Goal: Task Accomplishment & Management: Manage account settings

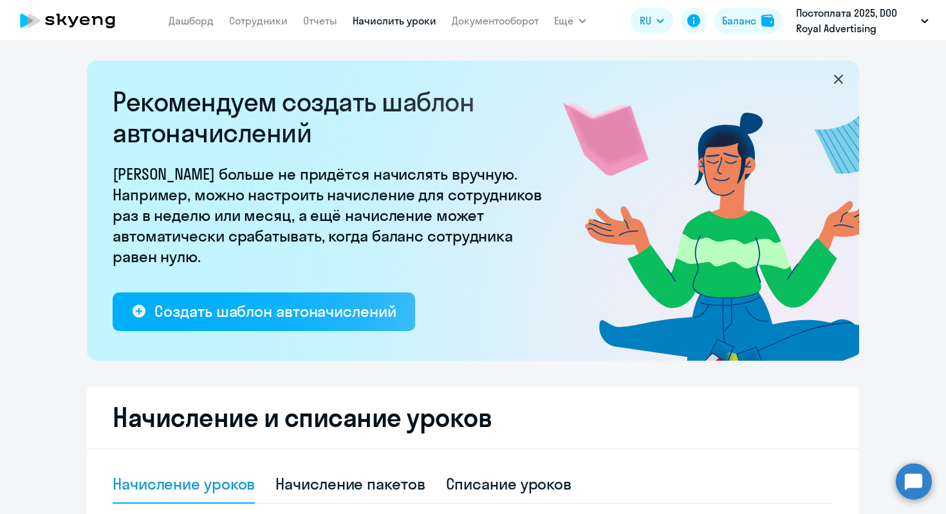
select select "10"
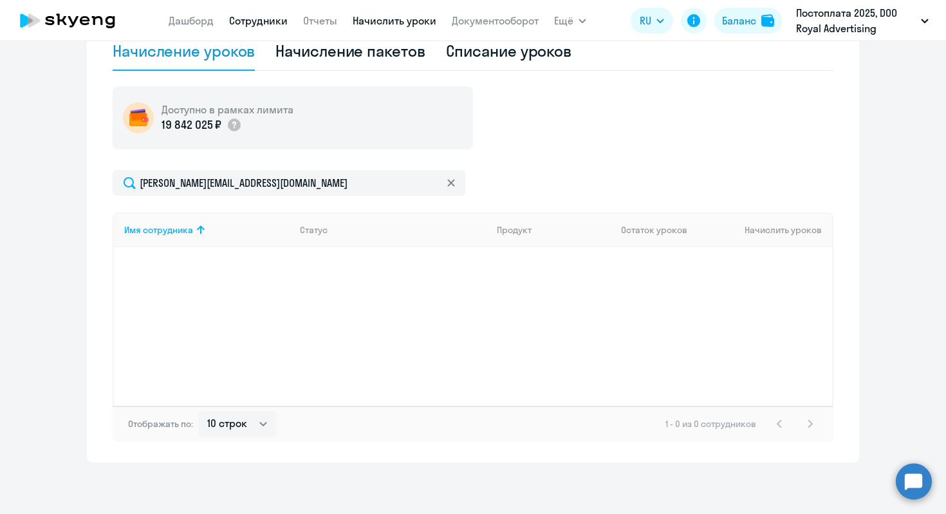
click at [259, 18] on link "Сотрудники" at bounding box center [258, 20] width 59 height 13
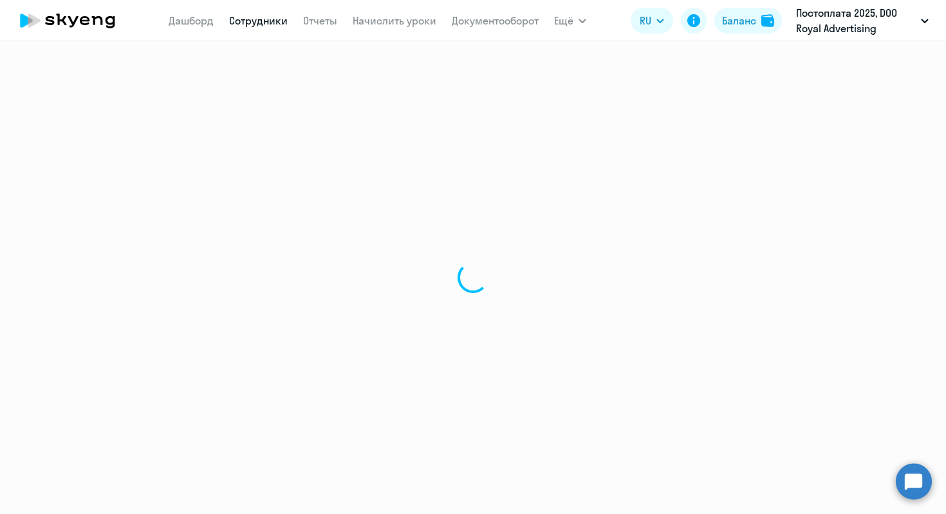
select select "30"
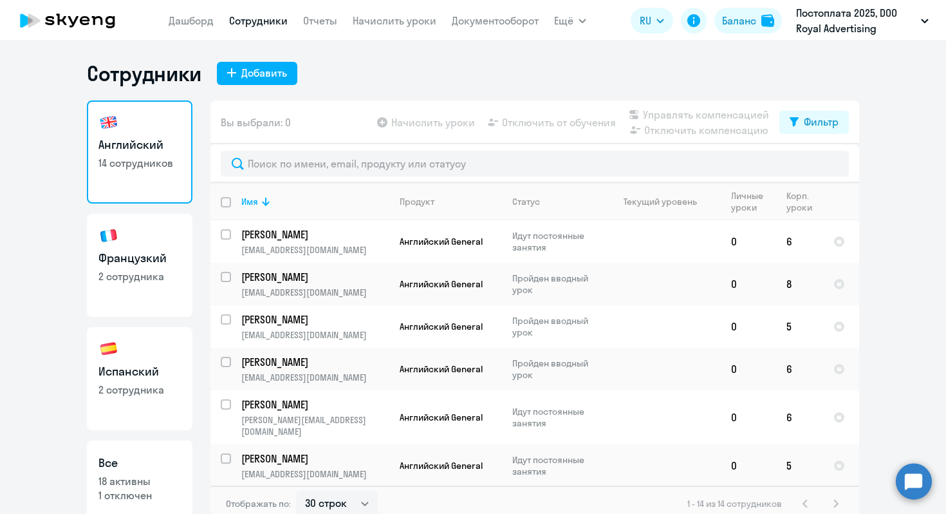
click at [149, 353] on link "Испанский 2 сотрудника" at bounding box center [140, 378] width 106 height 103
select select "30"
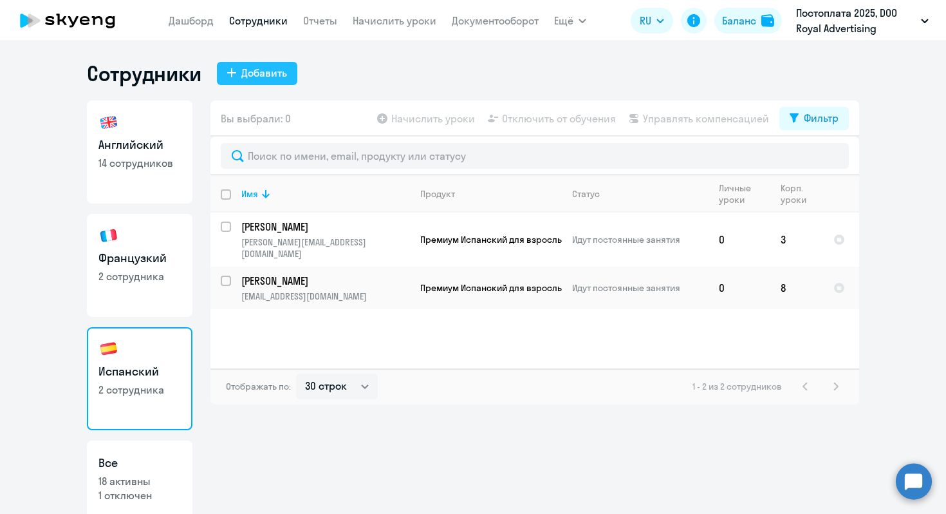
click at [268, 71] on div "Добавить" at bounding box center [264, 72] width 46 height 15
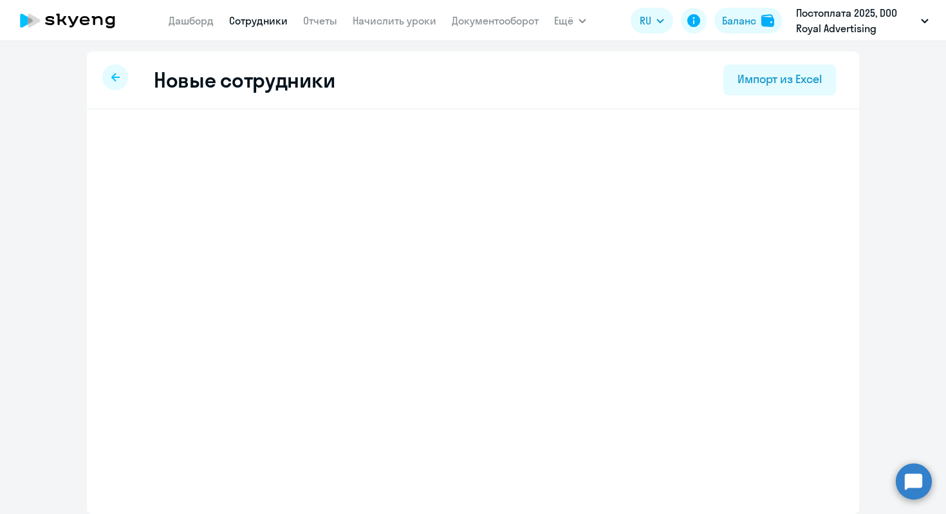
select select "english_adult_not_native_speaker"
select select "2"
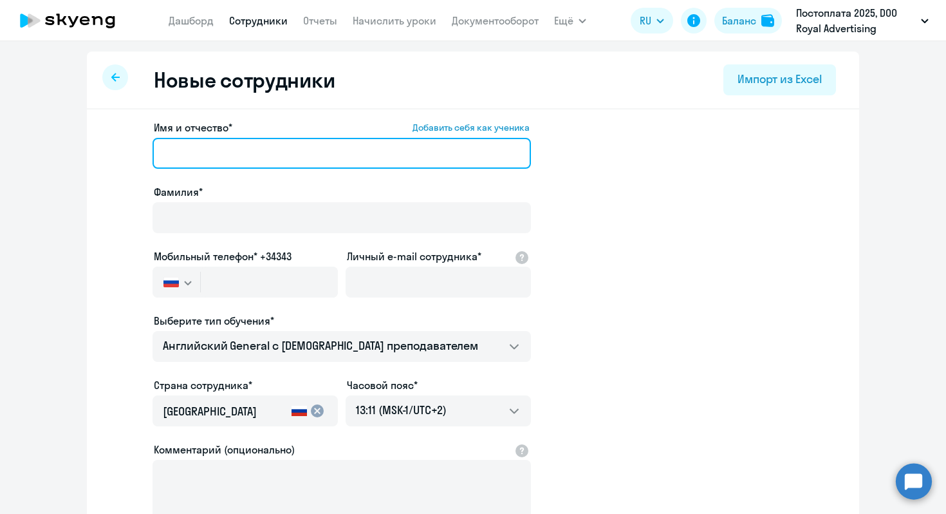
click at [279, 163] on input "Имя и отчество* Добавить себя как ученика" at bounding box center [342, 153] width 378 height 31
paste input "[PERSON_NAME]"
type input "Юлия"
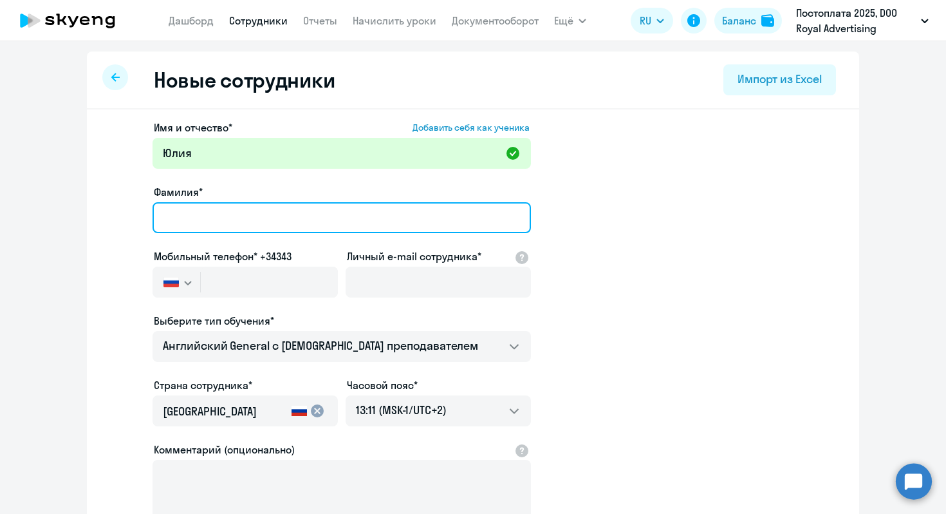
click at [230, 217] on input "Фамилия*" at bounding box center [342, 217] width 378 height 31
paste input "[PERSON_NAME]"
type input "[PERSON_NAME]"
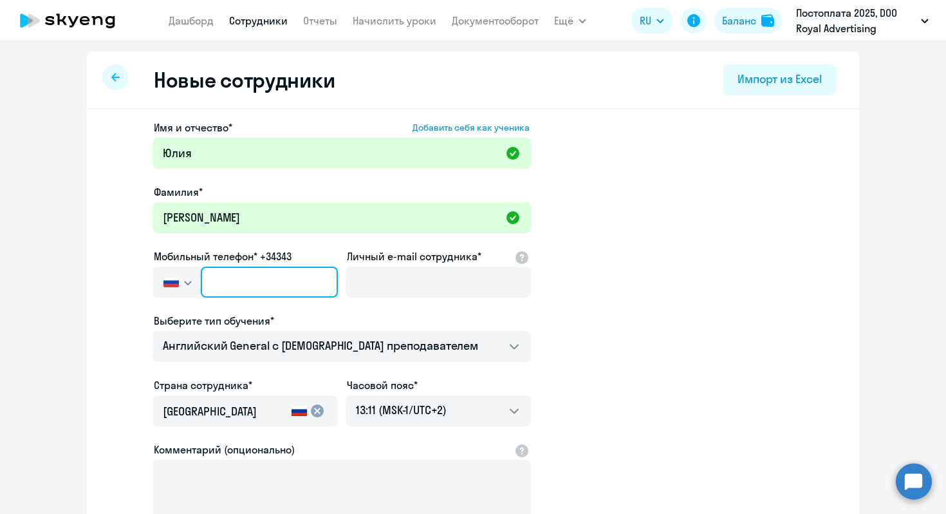
click at [253, 280] on input "text" at bounding box center [269, 281] width 137 height 31
paste input "[PHONE_NUMBER]"
type input "[PHONE_NUMBER]"
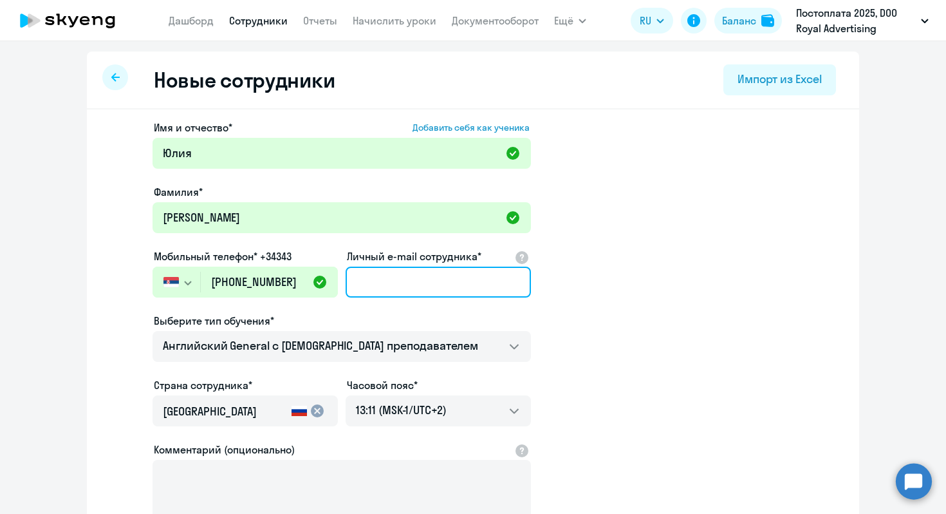
click at [371, 288] on input "Личный e-mail сотрудника*" at bounding box center [438, 281] width 185 height 31
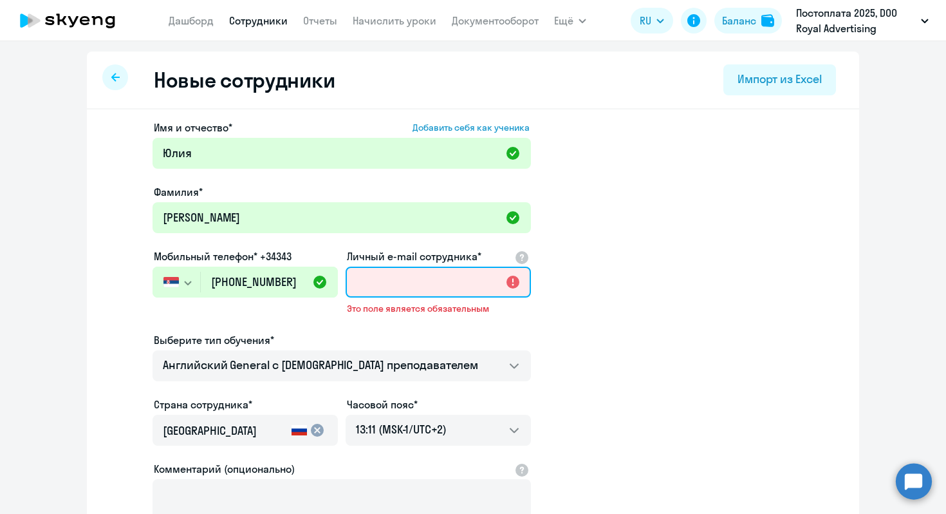
paste input "[EMAIL_ADDRESS][DOMAIN_NAME]"
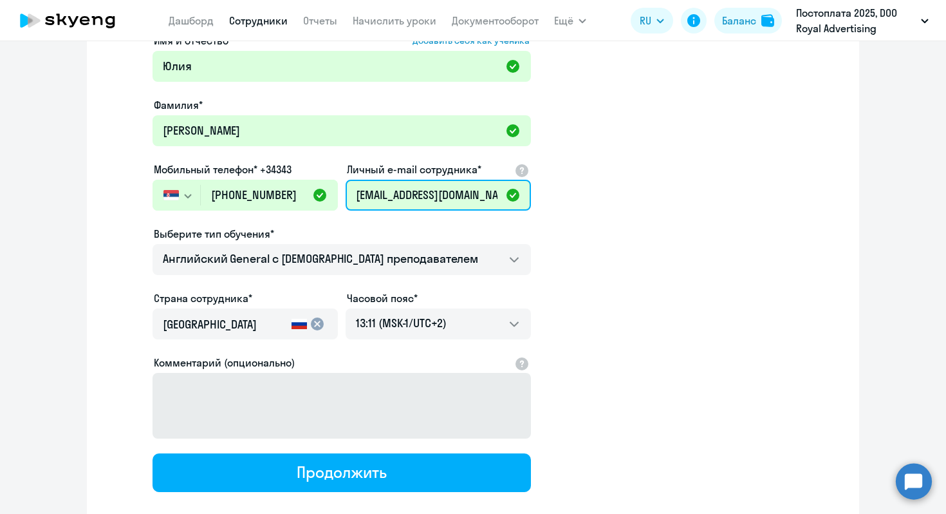
scroll to position [115, 0]
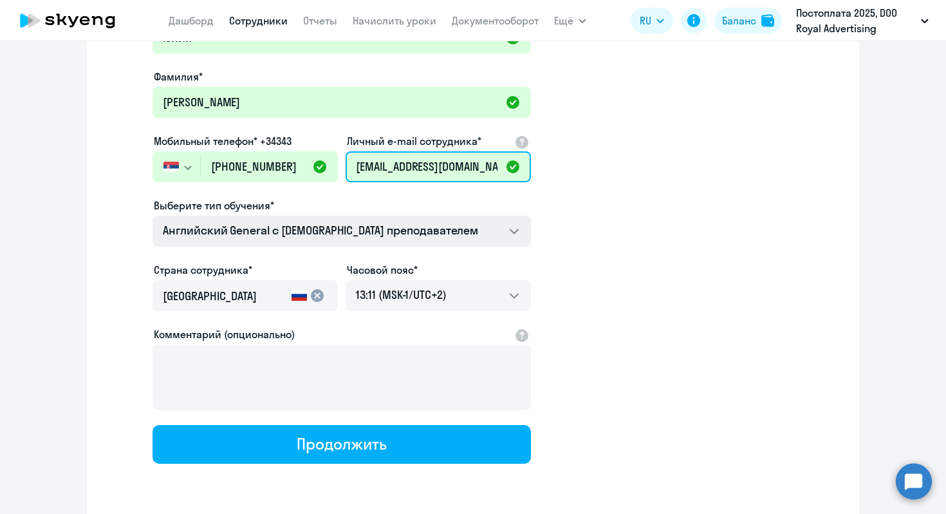
type input "[EMAIL_ADDRESS][DOMAIN_NAME]"
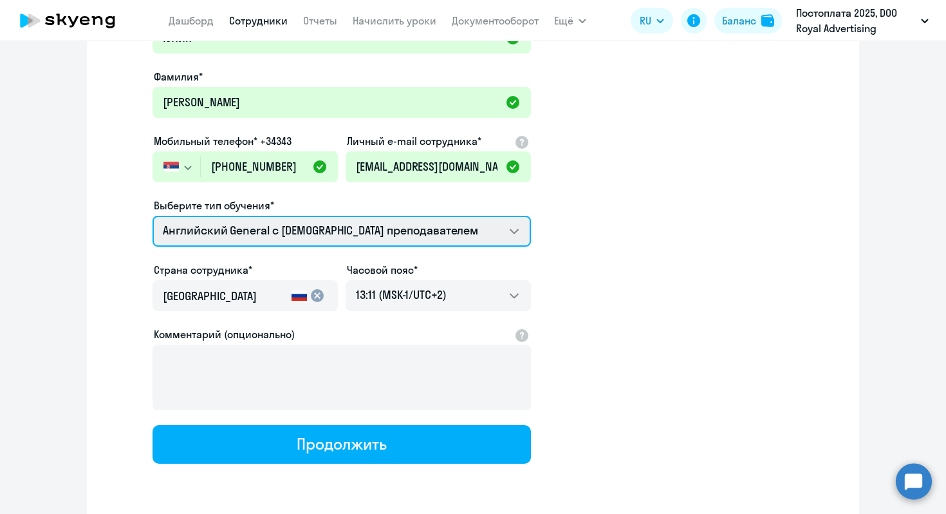
click at [492, 237] on select "Английский General с русскоговорящим преподавателем Английский General с [DEMOG…" at bounding box center [342, 231] width 378 height 31
select select "spanish_adult_not_native_speaker_premium"
click at [153, 216] on select "Английский General с русскоговорящим преподавателем Английский General с [DEMOG…" at bounding box center [342, 231] width 378 height 31
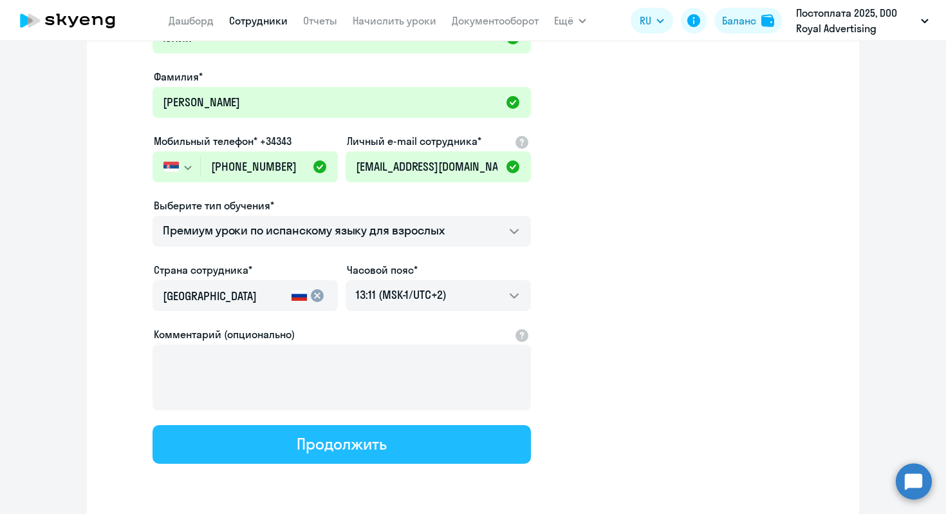
click at [373, 447] on div "Продолжить" at bounding box center [341, 443] width 89 height 21
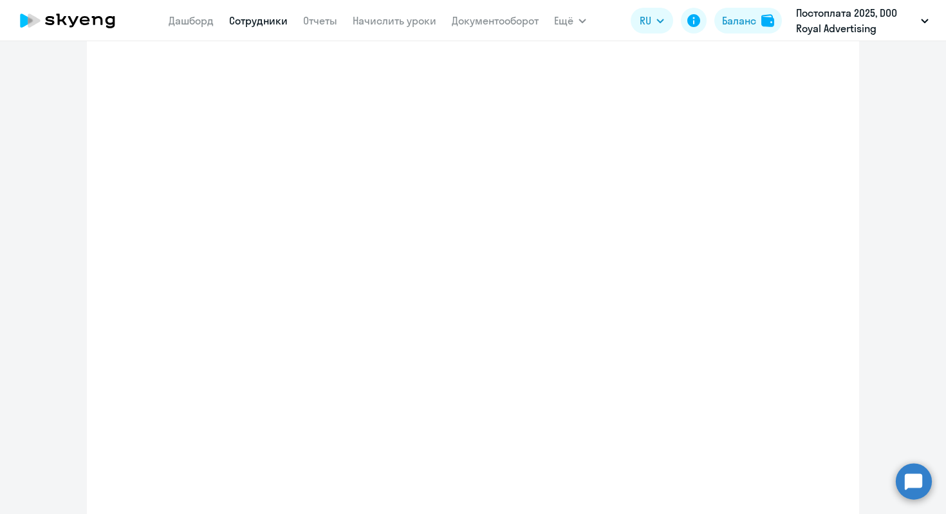
select select "spanish_adult_not_native_speaker_premium"
select select "2"
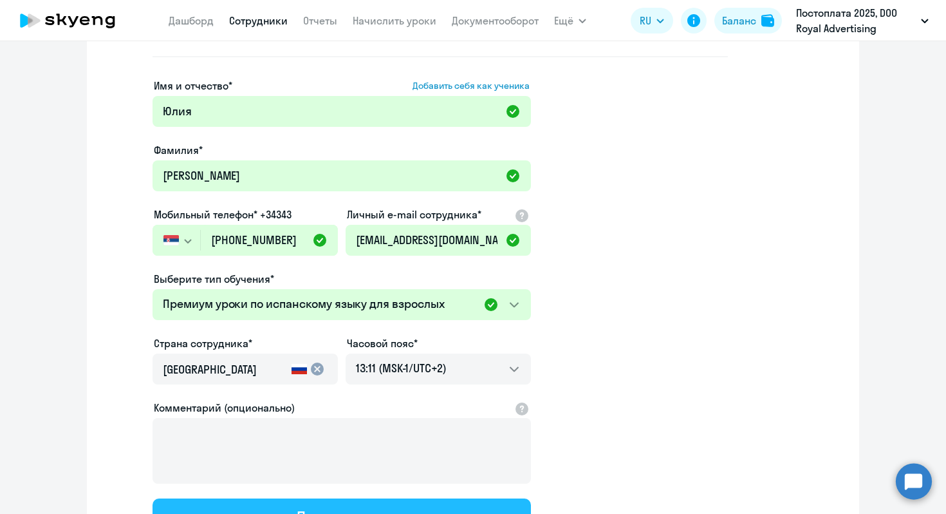
scroll to position [0, 0]
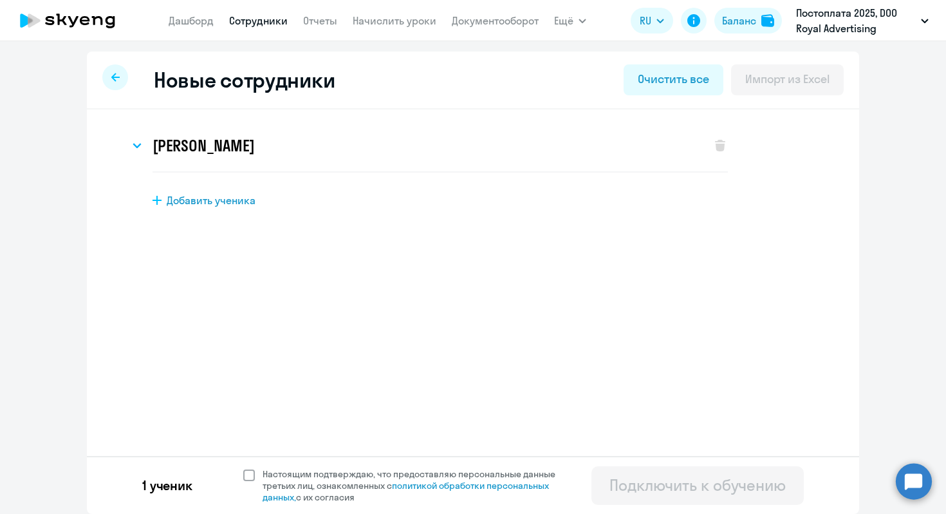
click at [254, 476] on span at bounding box center [249, 475] width 12 height 12
click at [243, 468] on input "Настоящим подтверждаю, что предоставляю персональные данные третьих лиц, ознако…" at bounding box center [243, 467] width 1 height 1
checkbox input "true"
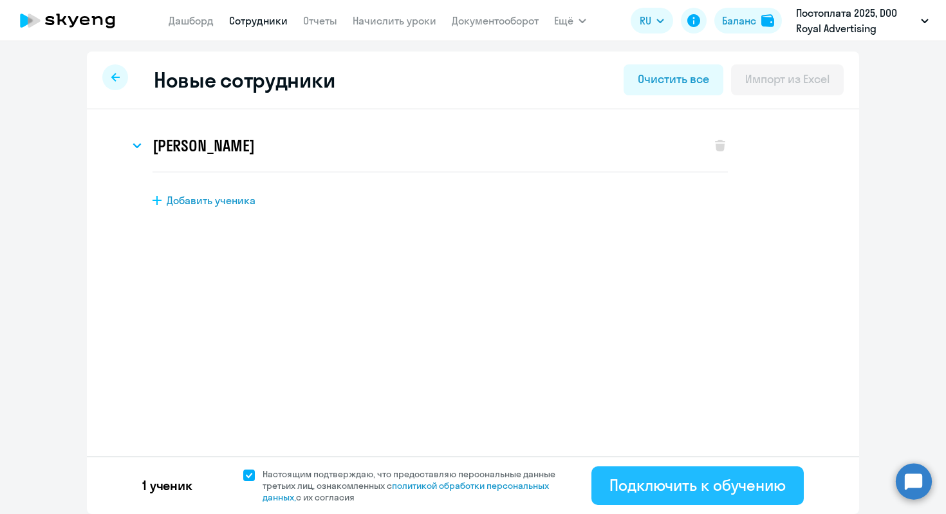
click at [658, 487] on div "Подключить к обучению" at bounding box center [697, 484] width 176 height 21
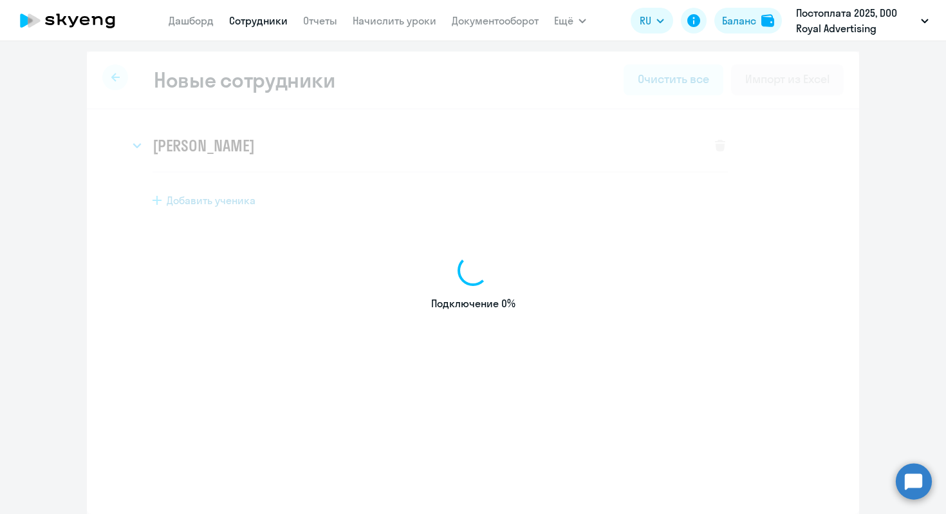
select select "english_adult_not_native_speaker"
select select "2"
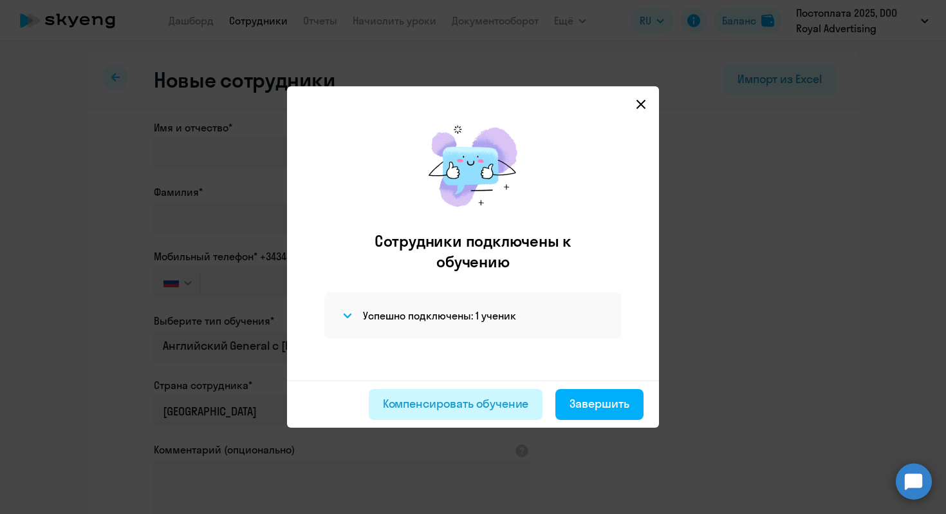
click at [522, 403] on div "Компенсировать обучение" at bounding box center [456, 403] width 146 height 17
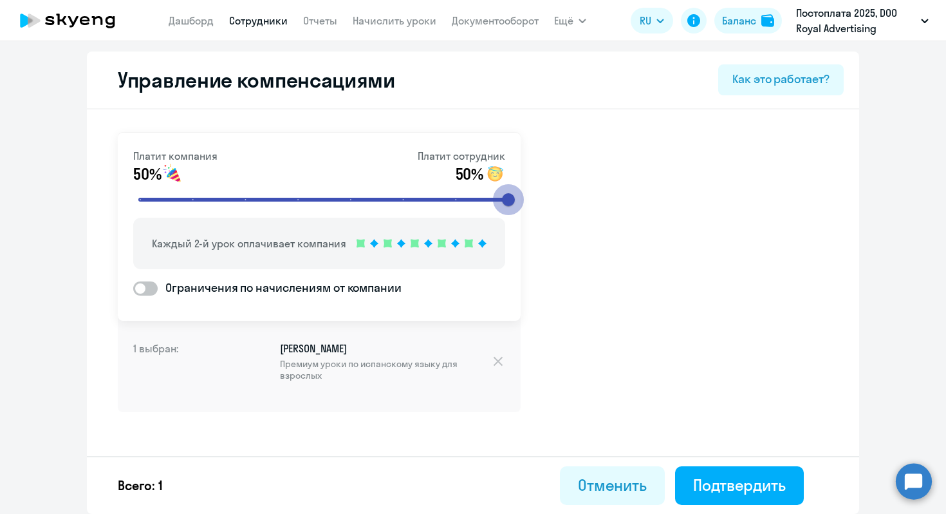
drag, startPoint x: 301, startPoint y: 200, endPoint x: 572, endPoint y: 214, distance: 271.3
type input "8"
click at [524, 214] on input "range" at bounding box center [324, 199] width 399 height 28
drag, startPoint x: 515, startPoint y: 198, endPoint x: 528, endPoint y: 201, distance: 13.9
click at [524, 201] on input "range" at bounding box center [324, 199] width 399 height 28
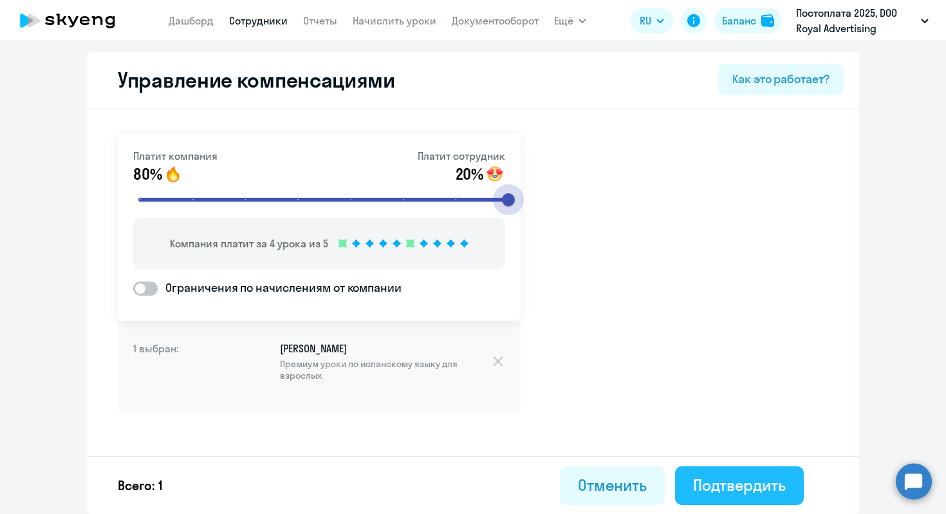
click at [703, 478] on div "Подтвердить" at bounding box center [739, 484] width 93 height 21
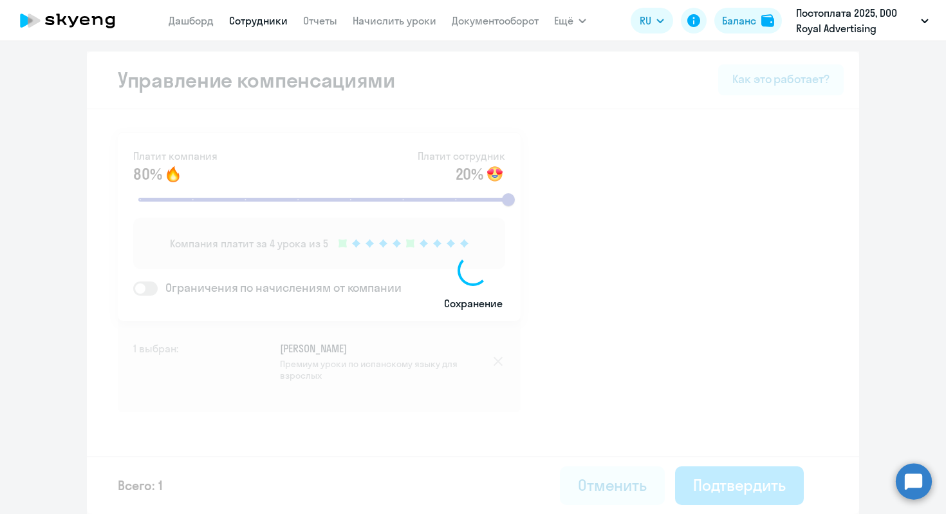
select select "30"
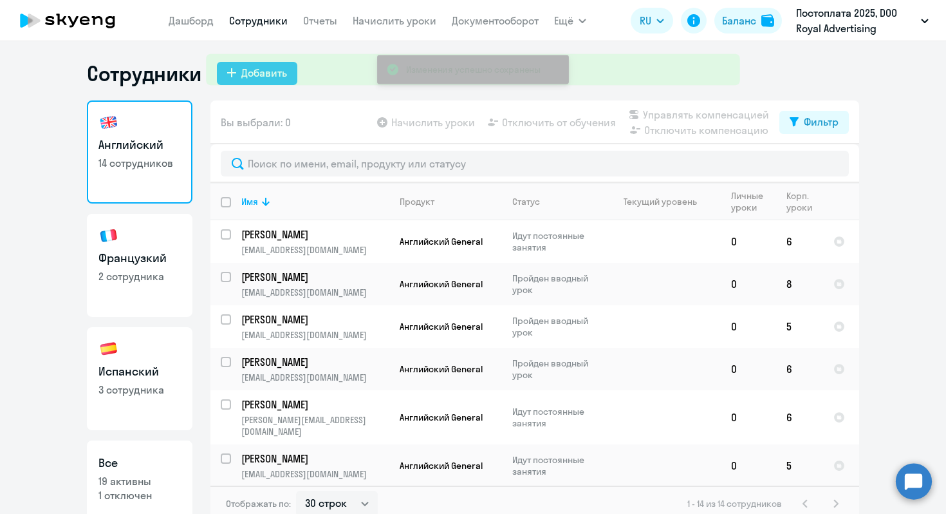
click at [170, 339] on link "Испанский 3 сотрудника" at bounding box center [140, 378] width 106 height 103
select select "30"
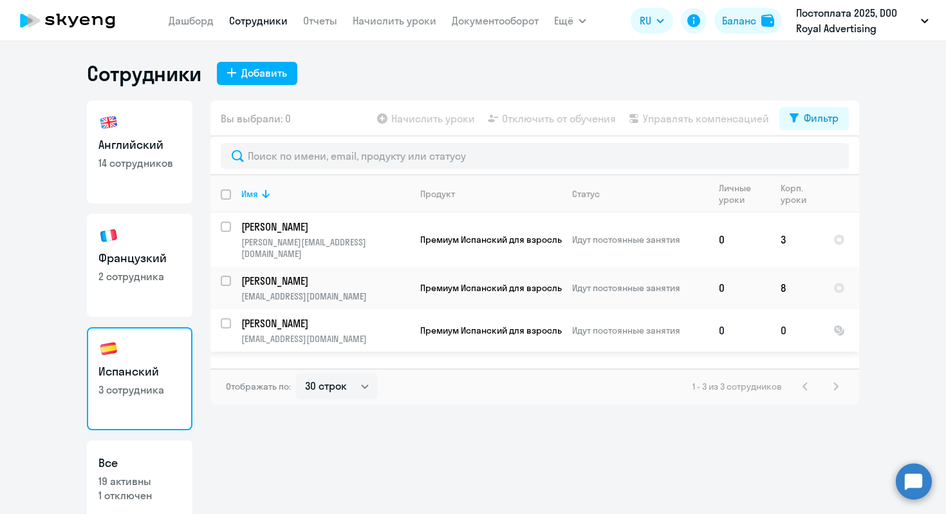
click at [231, 312] on td "[PERSON_NAME] [EMAIL_ADDRESS][DOMAIN_NAME]" at bounding box center [320, 330] width 179 height 42
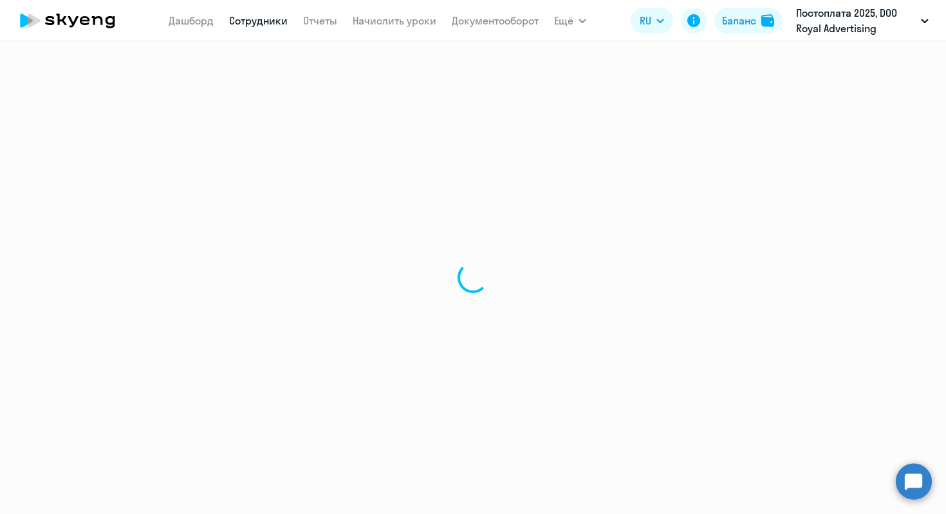
select select "spanish"
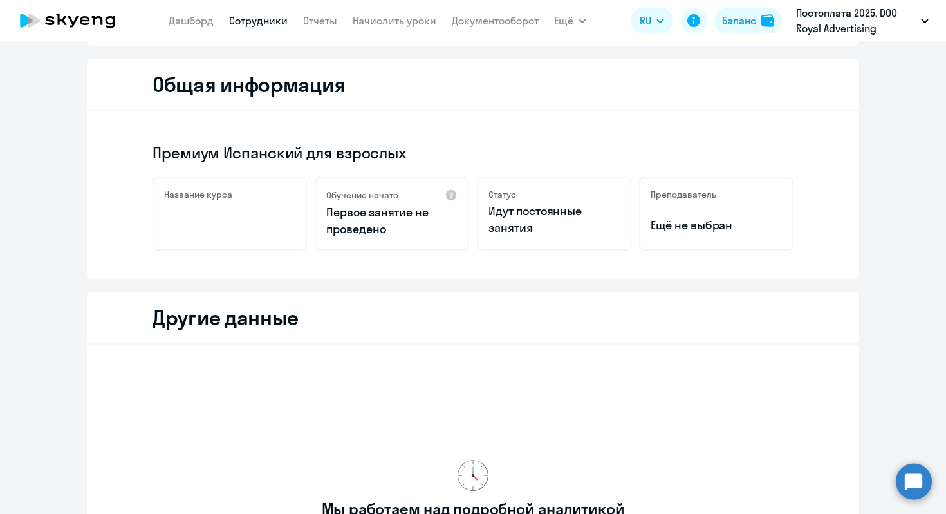
scroll to position [70, 0]
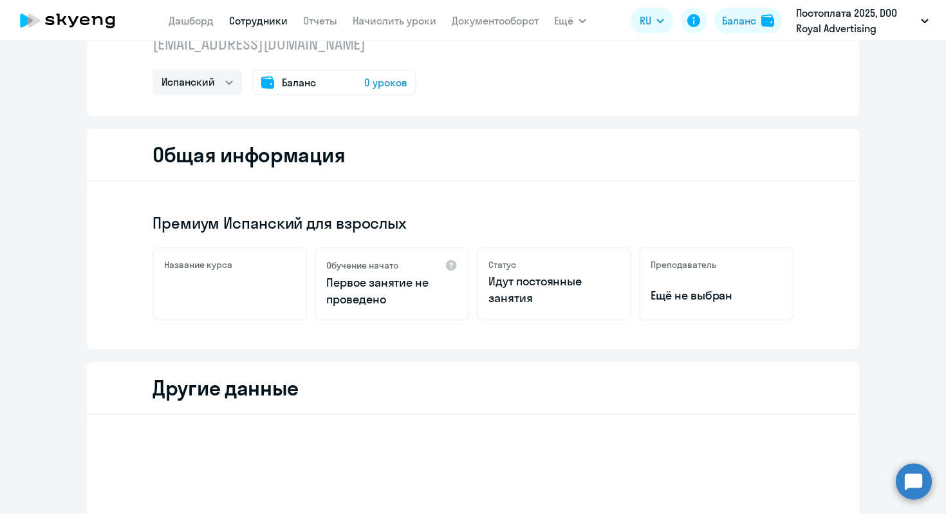
click at [250, 277] on div "Название курса" at bounding box center [230, 283] width 154 height 73
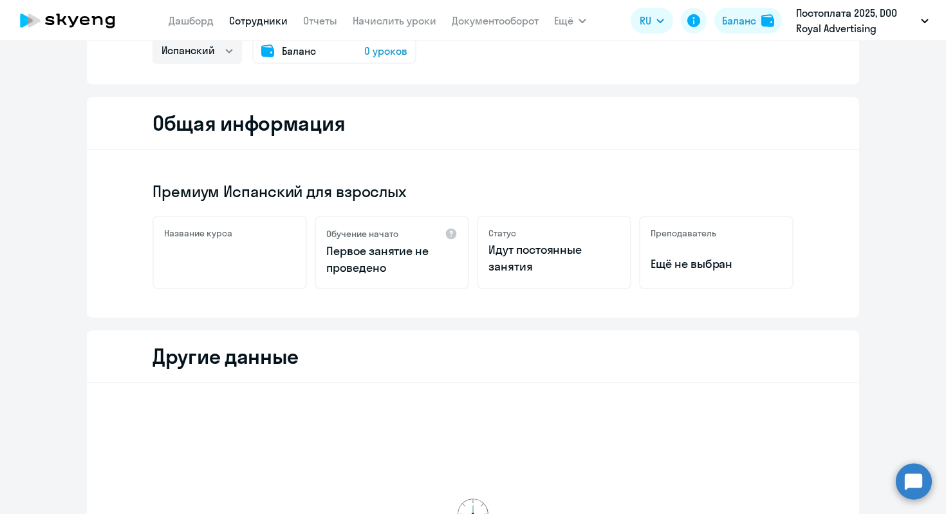
scroll to position [0, 0]
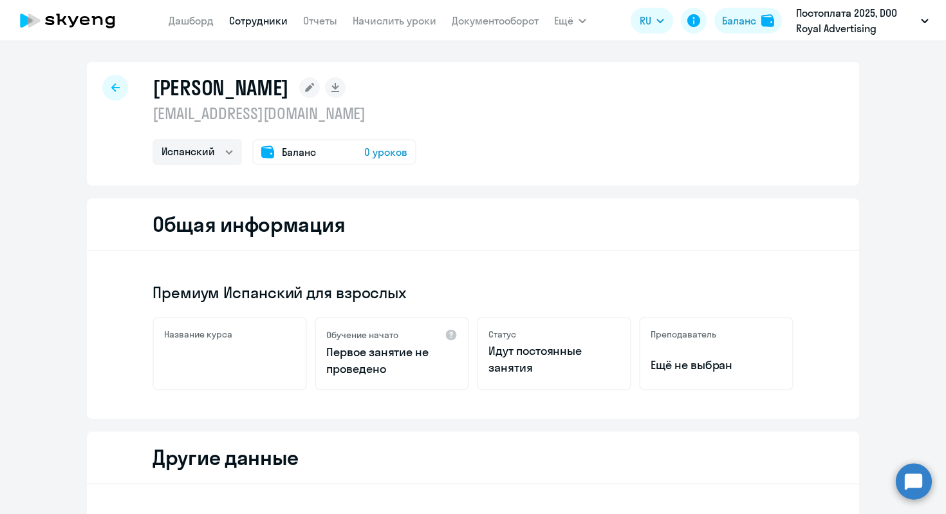
click at [102, 84] on div at bounding box center [115, 88] width 26 height 26
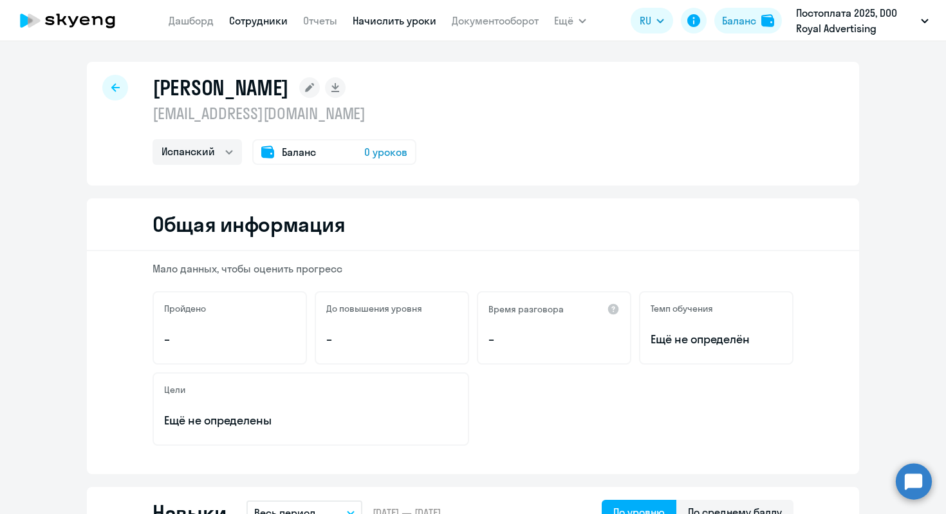
click at [378, 21] on link "Начислить уроки" at bounding box center [395, 20] width 84 height 13
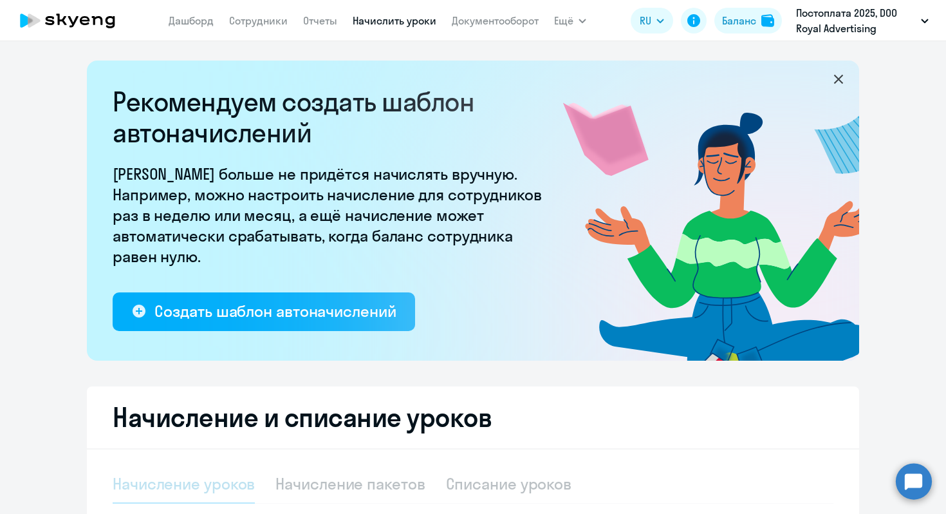
select select "10"
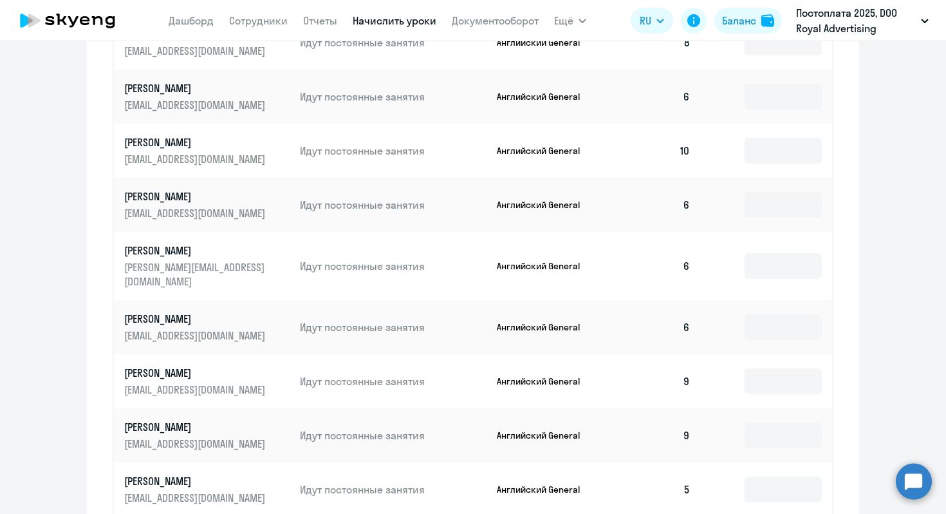
scroll to position [664, 0]
click at [768, 102] on input at bounding box center [783, 97] width 77 height 26
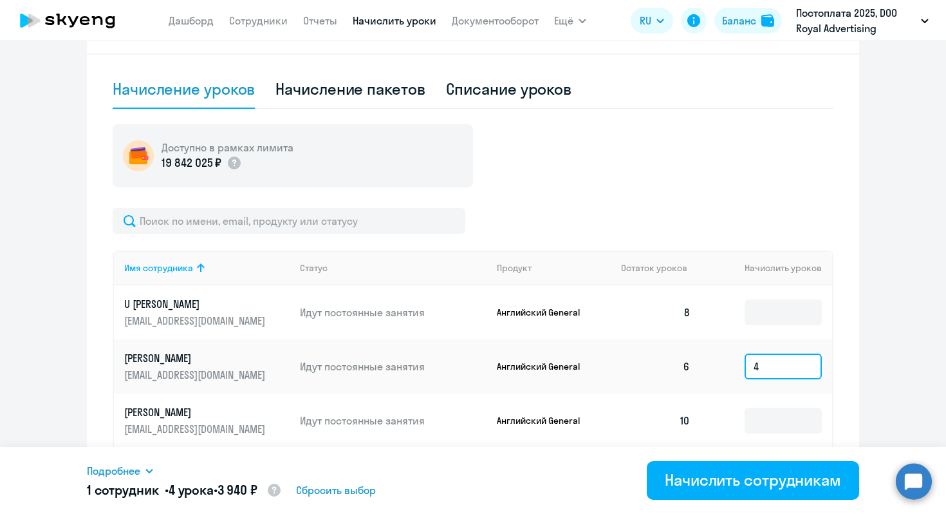
scroll to position [395, 0]
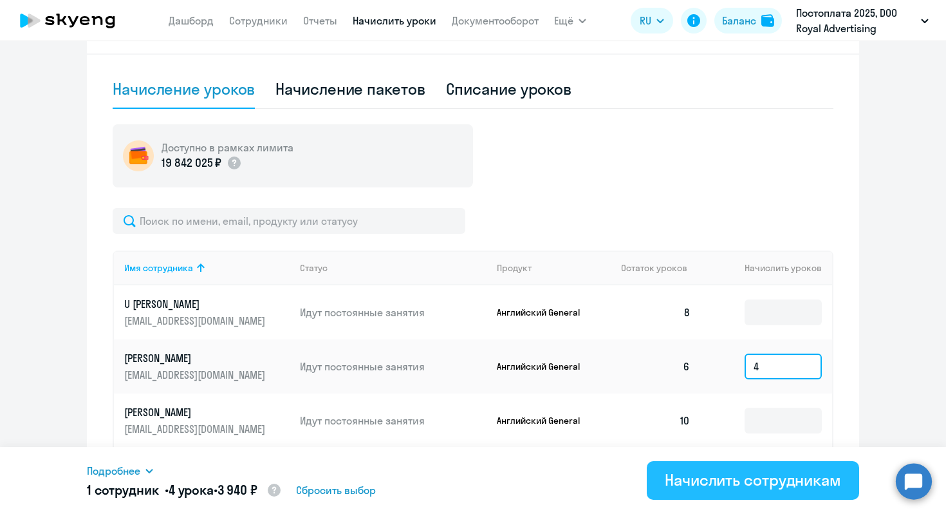
type input "4"
click at [679, 479] on div "Начислить сотрудникам" at bounding box center [753, 479] width 176 height 21
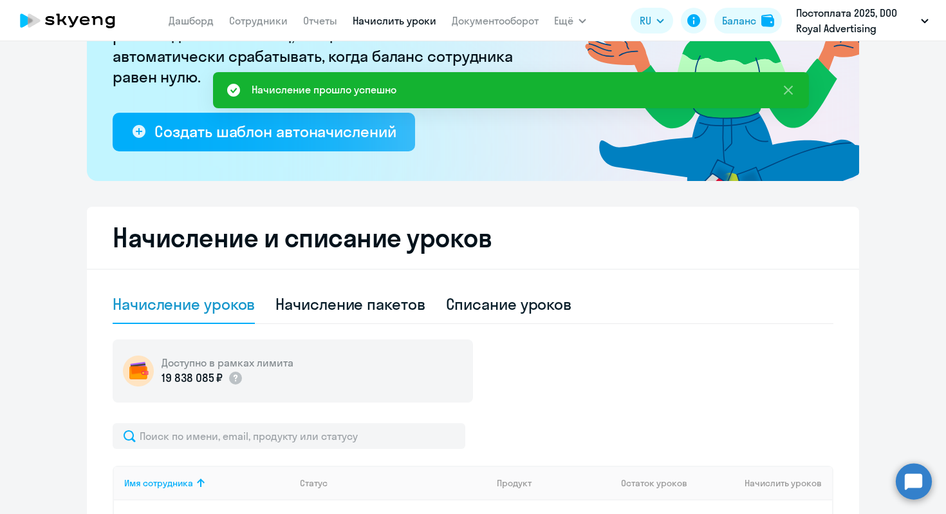
scroll to position [120, 0]
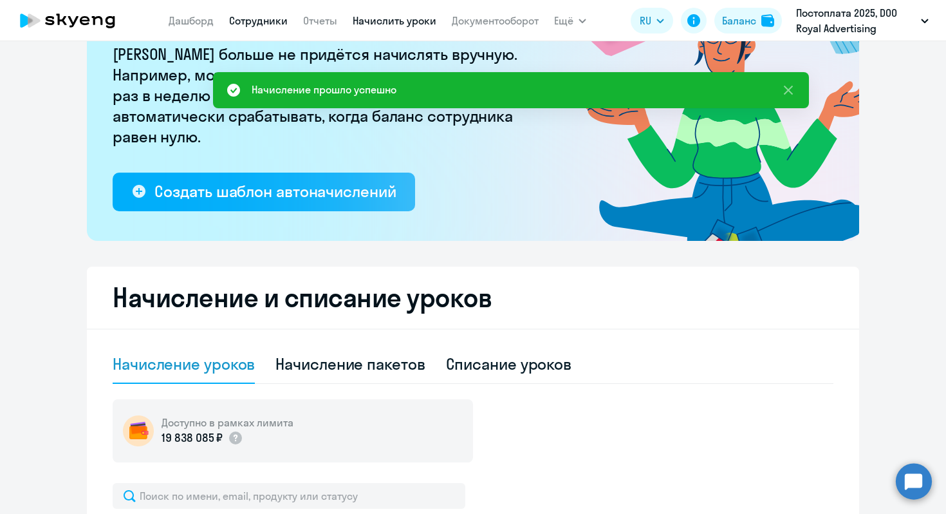
click at [263, 26] on link "Сотрудники" at bounding box center [258, 20] width 59 height 13
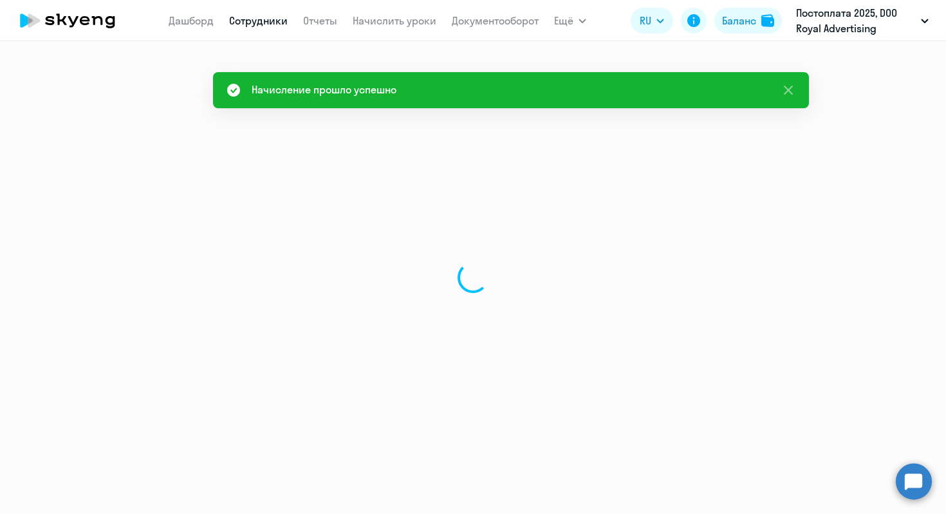
select select "30"
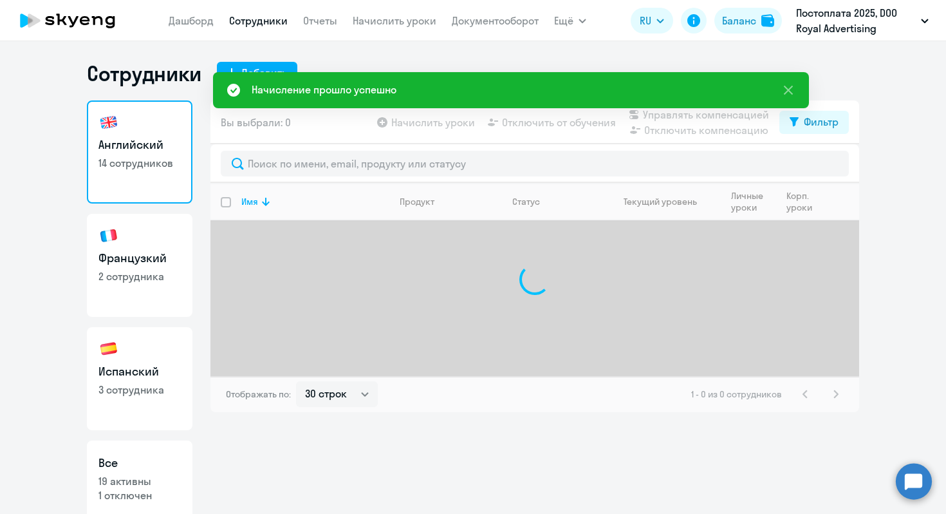
click at [147, 356] on link "Испанский 3 сотрудника" at bounding box center [140, 378] width 106 height 103
select select "30"
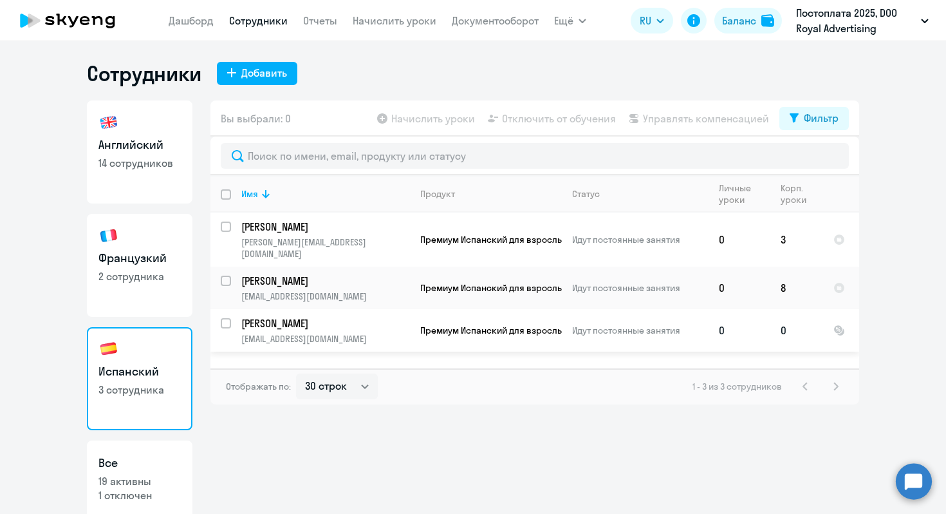
click at [232, 309] on td "[PERSON_NAME] [EMAIL_ADDRESS][DOMAIN_NAME]" at bounding box center [320, 330] width 179 height 42
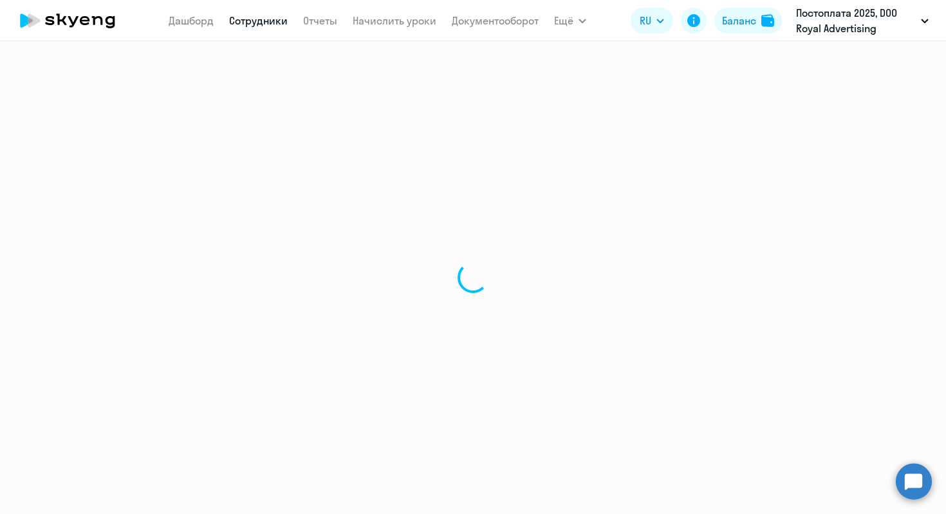
select select "spanish"
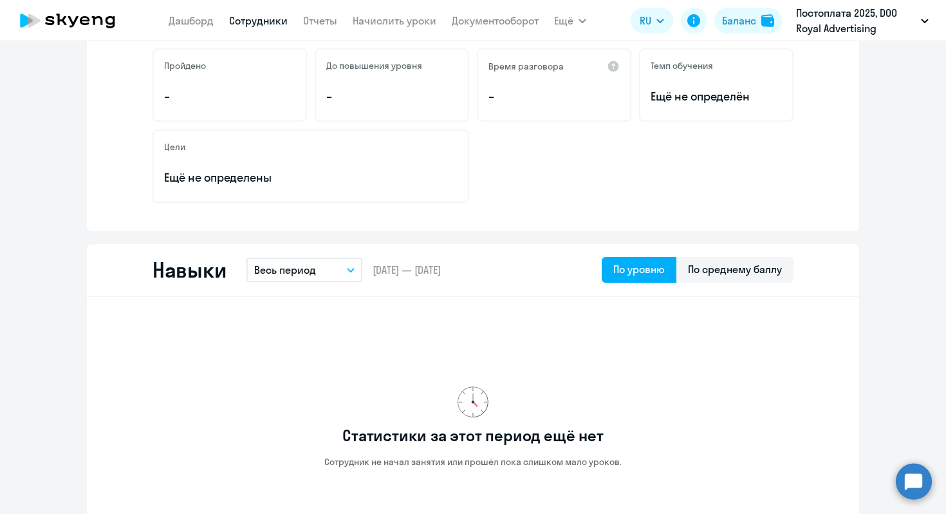
scroll to position [436, 0]
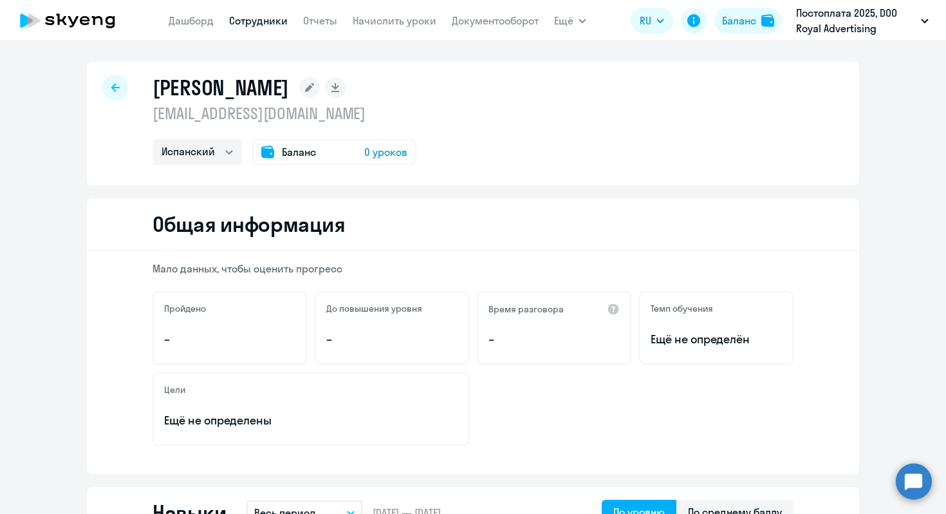
select select "30"
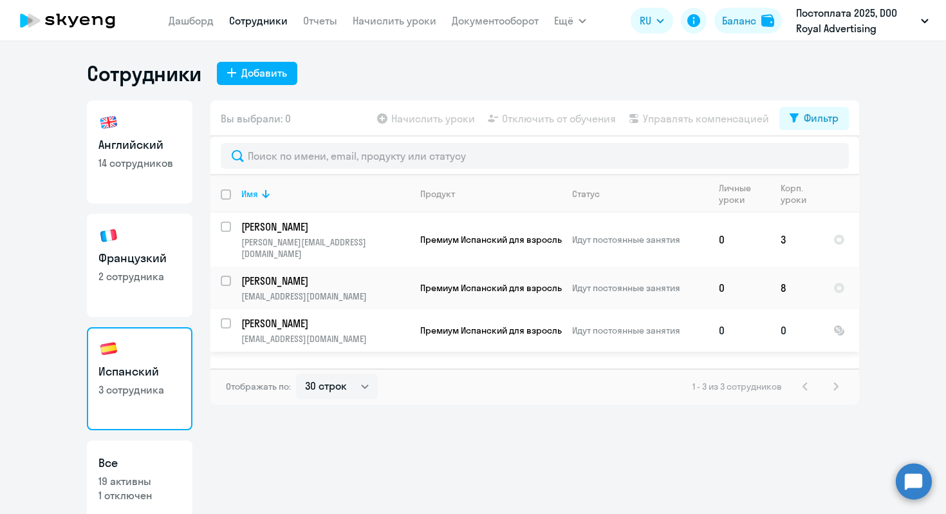
click at [228, 318] on input "select row 43025682" at bounding box center [234, 331] width 26 height 26
checkbox input "true"
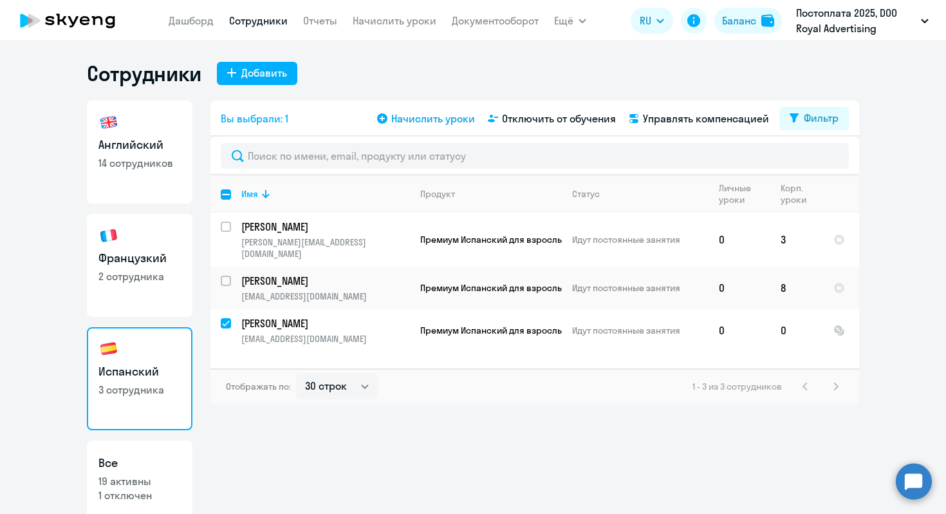
click at [424, 124] on span "Начислить уроки" at bounding box center [433, 118] width 84 height 15
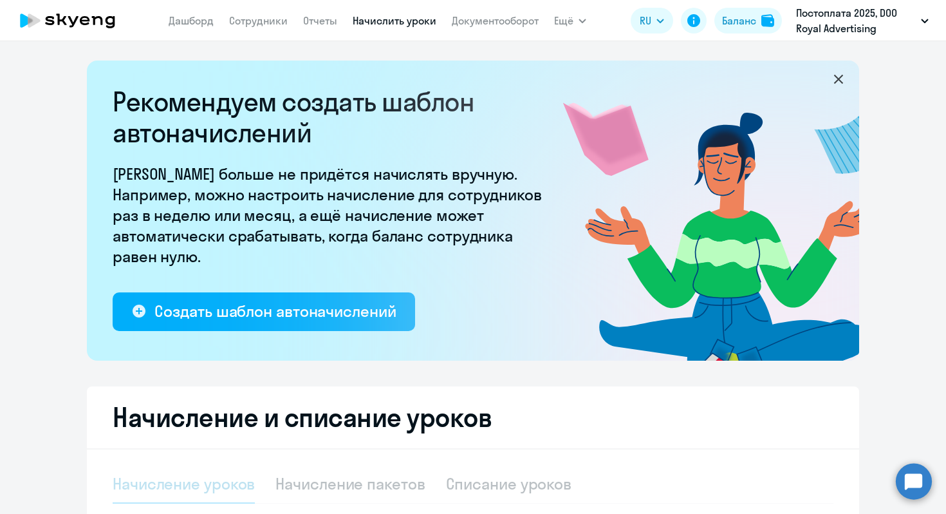
select select "10"
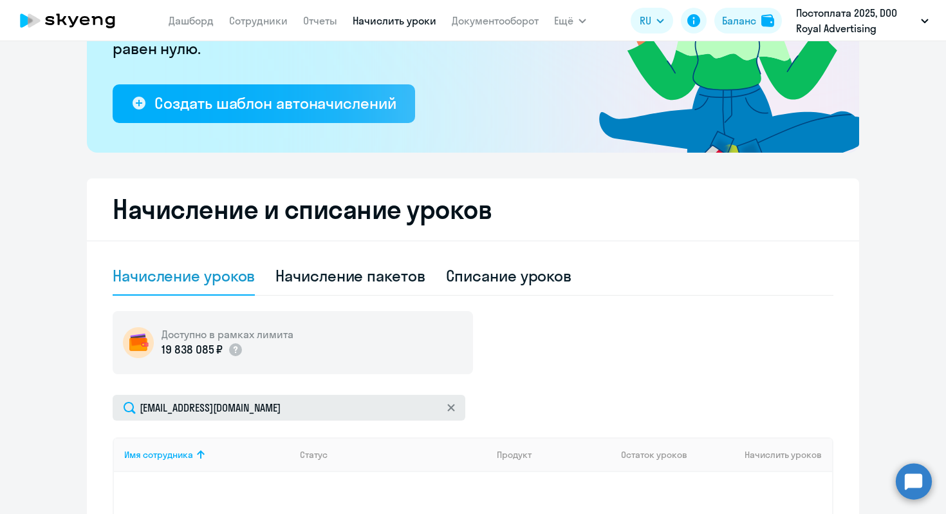
scroll to position [276, 0]
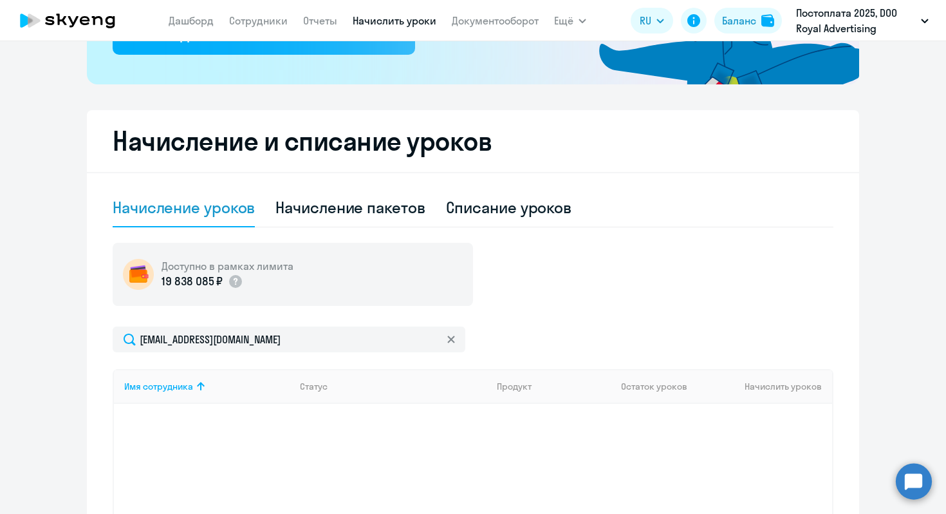
click at [612, 337] on div "[EMAIL_ADDRESS][DOMAIN_NAME]" at bounding box center [473, 339] width 721 height 26
click at [257, 19] on link "Сотрудники" at bounding box center [258, 20] width 59 height 13
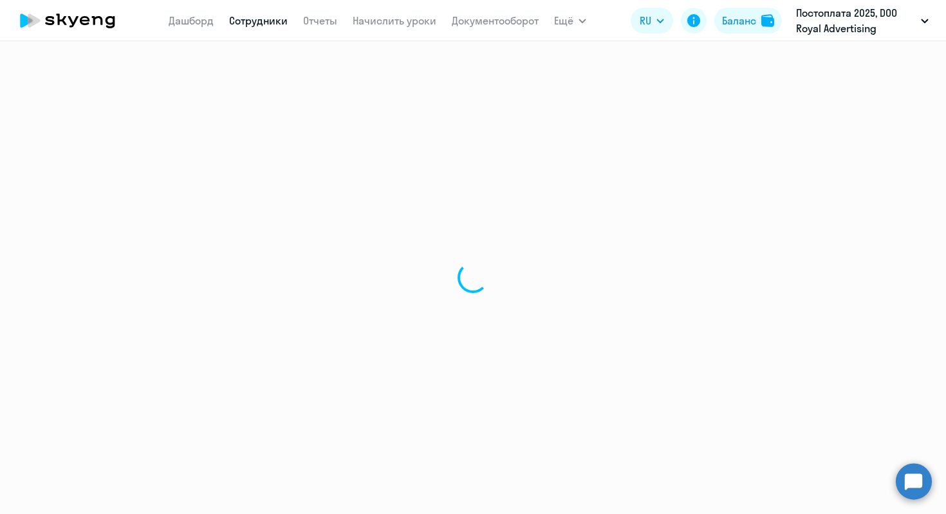
select select "30"
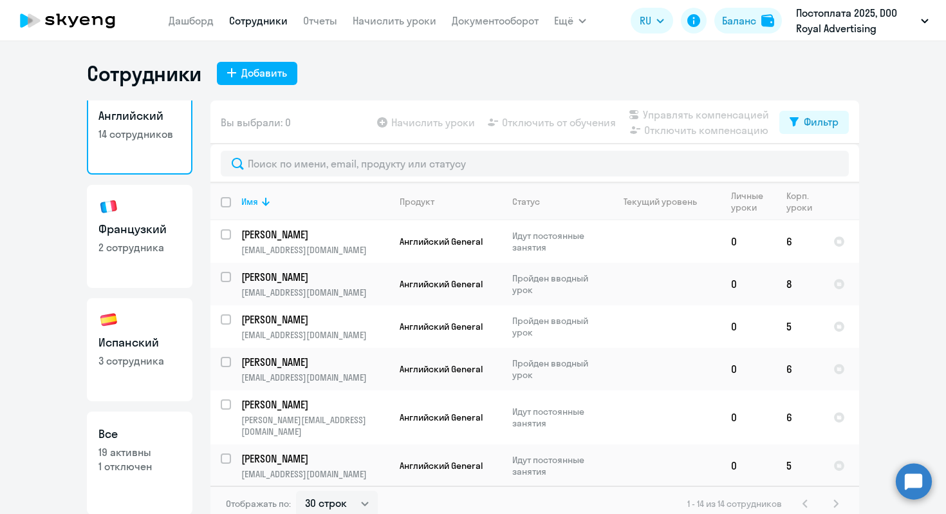
scroll to position [30, 0]
click at [160, 332] on link "Испанский 3 сотрудника" at bounding box center [140, 348] width 106 height 103
select select "30"
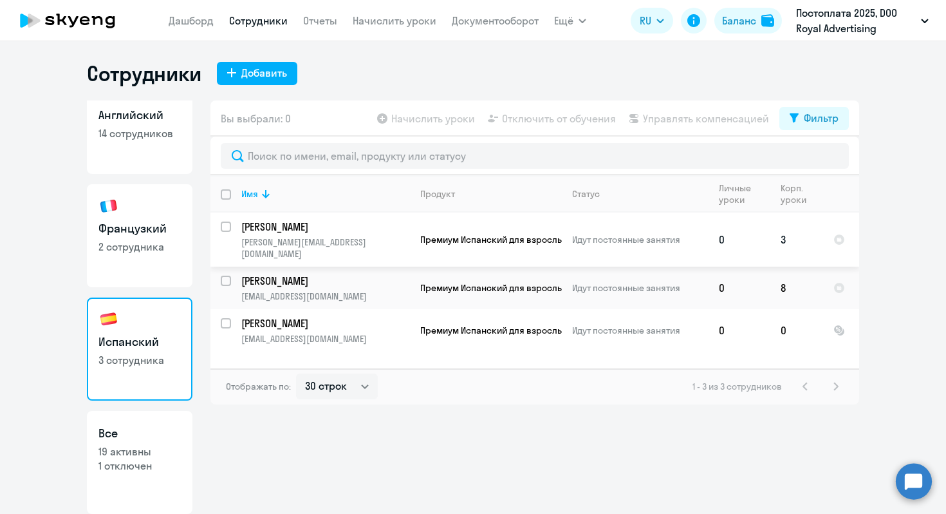
click at [230, 228] on input "select row 40476524" at bounding box center [234, 234] width 26 height 26
checkbox input "true"
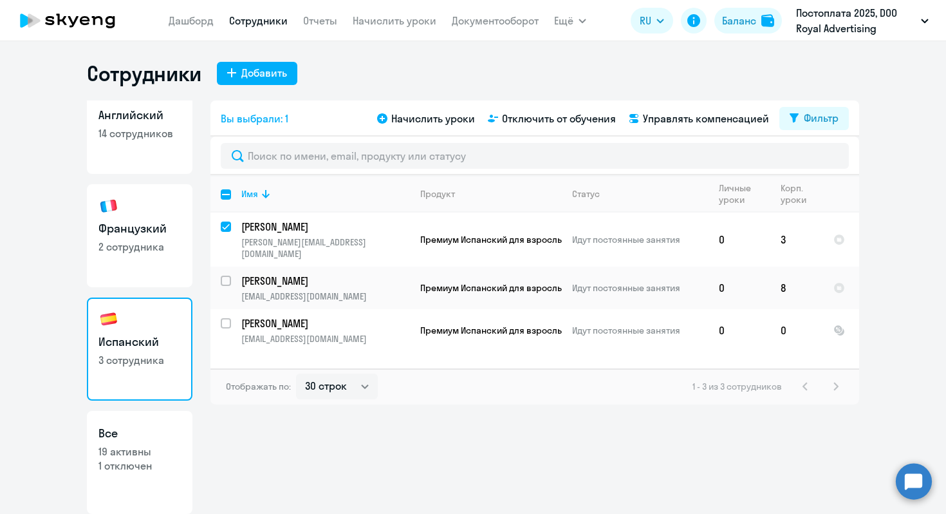
click at [411, 127] on div "Вы выбрали: 1 Начислить уроки Отключить от обучения Управлять компенсацией Филь…" at bounding box center [534, 118] width 649 height 36
click at [411, 118] on span "Начислить уроки" at bounding box center [433, 118] width 84 height 15
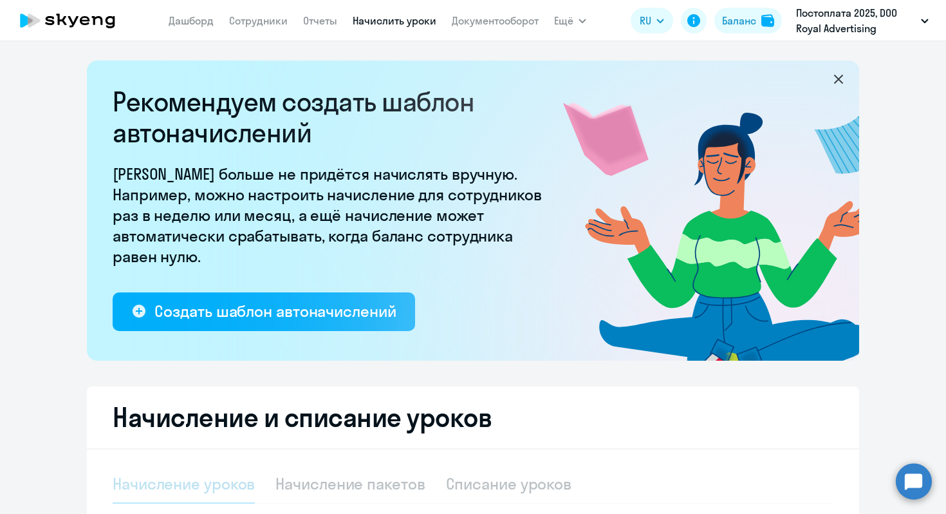
select select "10"
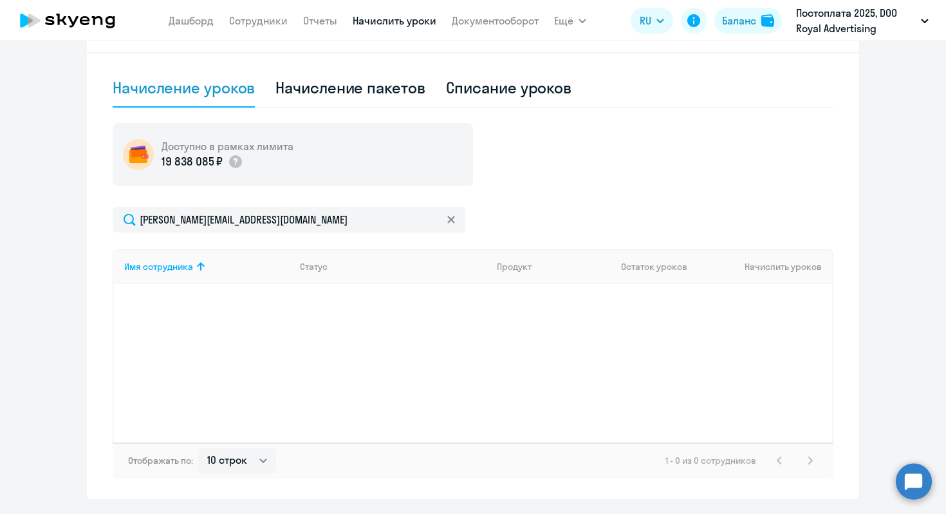
scroll to position [206, 0]
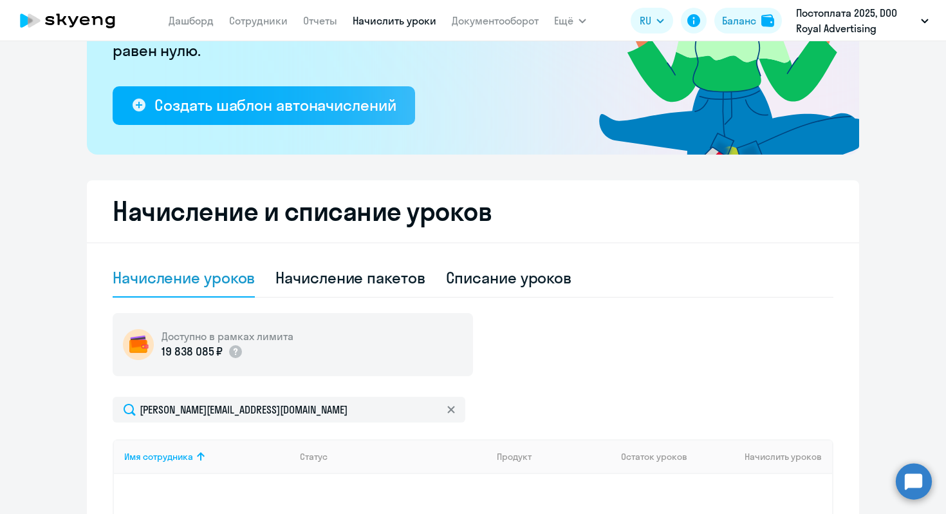
click at [384, 18] on link "Начислить уроки" at bounding box center [395, 20] width 84 height 13
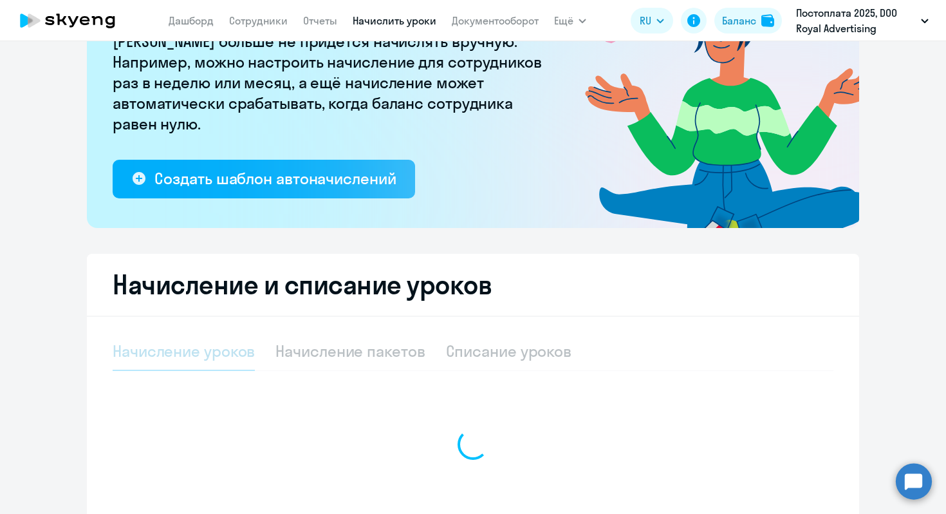
select select "10"
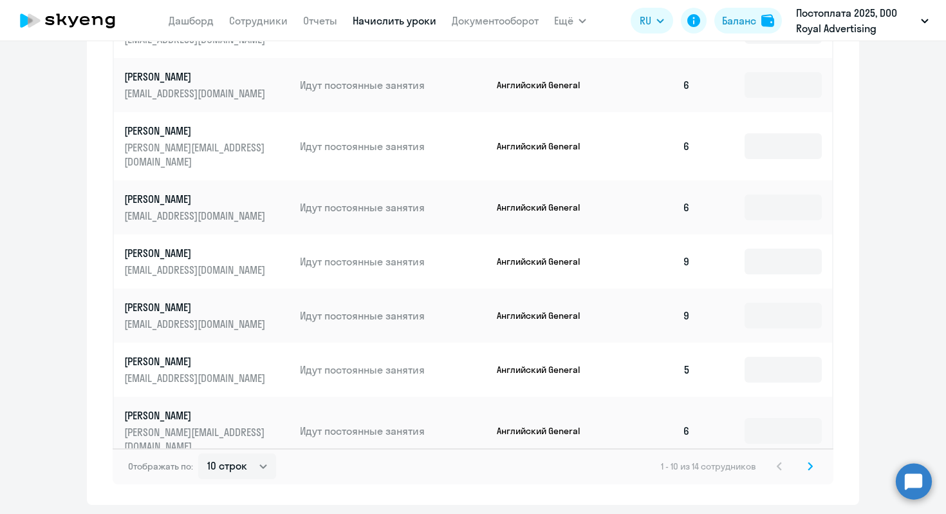
scroll to position [786, 0]
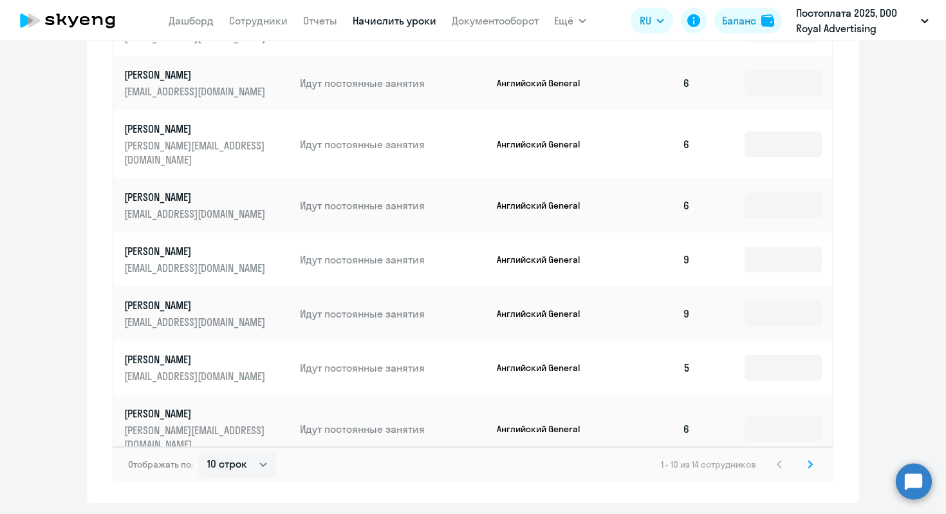
click at [803, 456] on svg-icon at bounding box center [810, 463] width 15 height 15
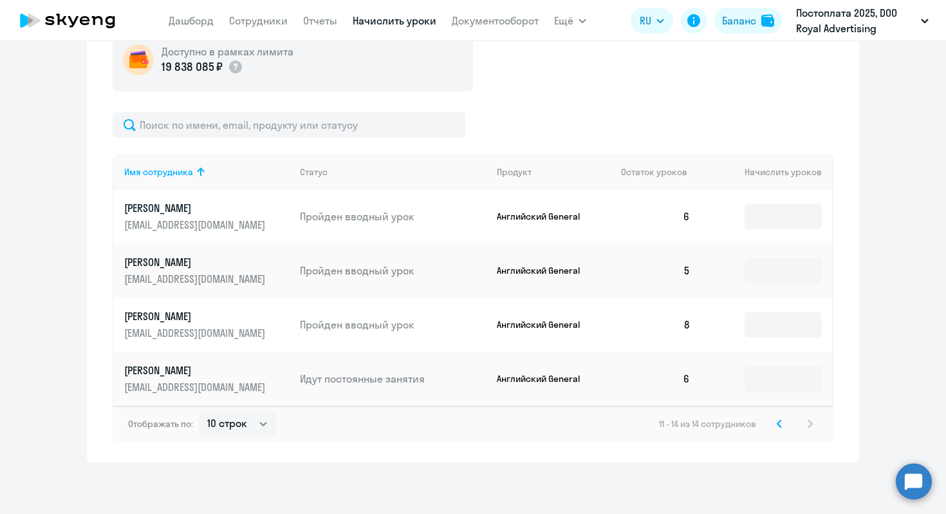
scroll to position [490, 0]
click at [777, 422] on icon at bounding box center [779, 423] width 5 height 9
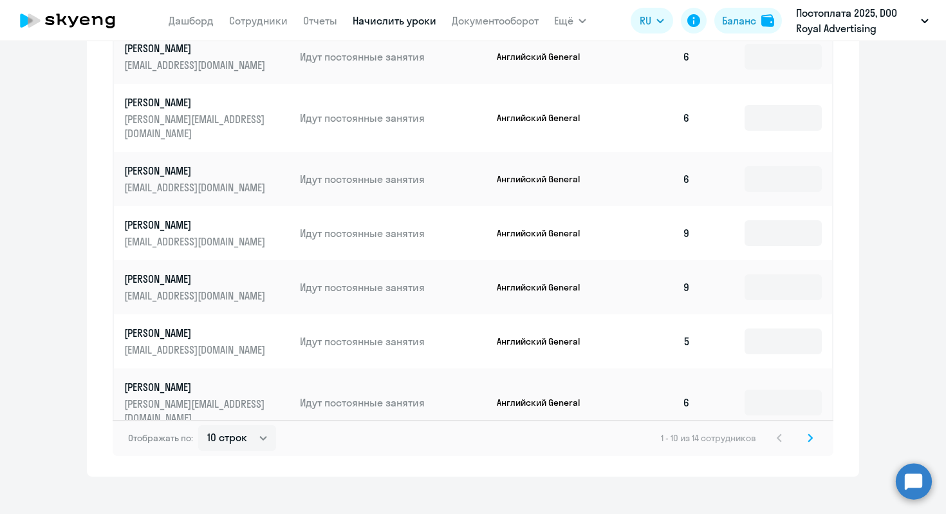
scroll to position [815, 0]
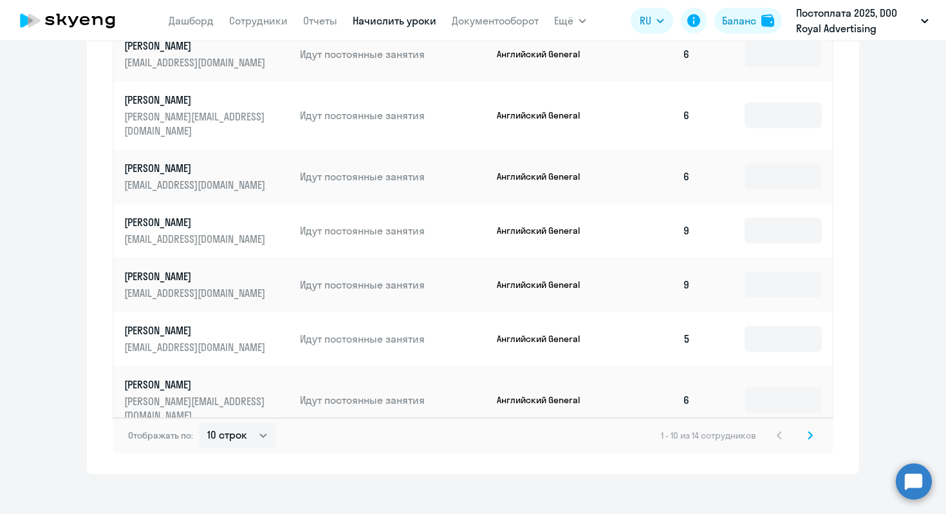
click at [804, 429] on svg-icon at bounding box center [810, 434] width 15 height 15
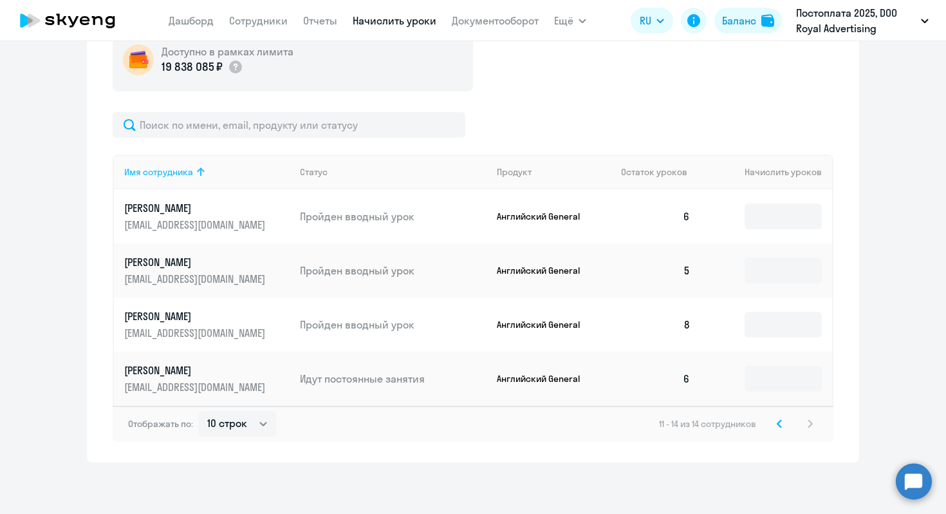
scroll to position [232, 0]
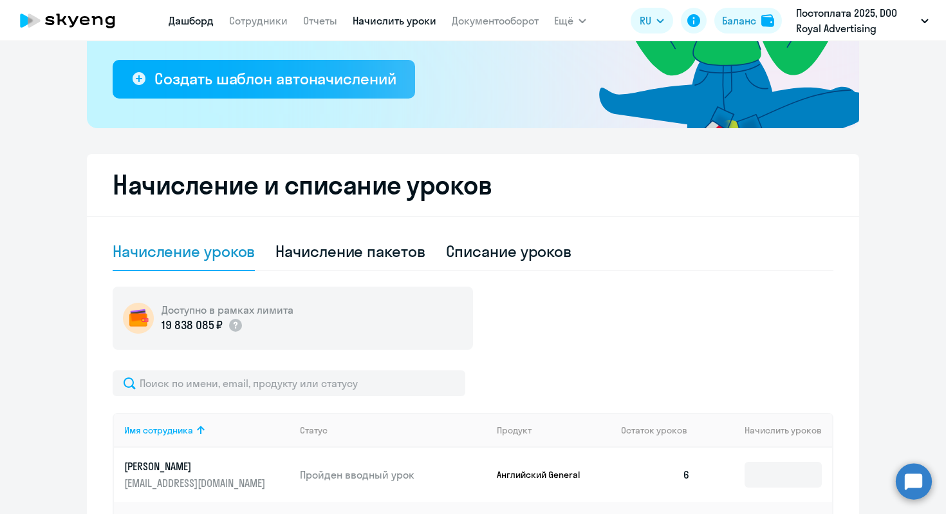
click at [194, 17] on link "Дашборд" at bounding box center [191, 20] width 45 height 13
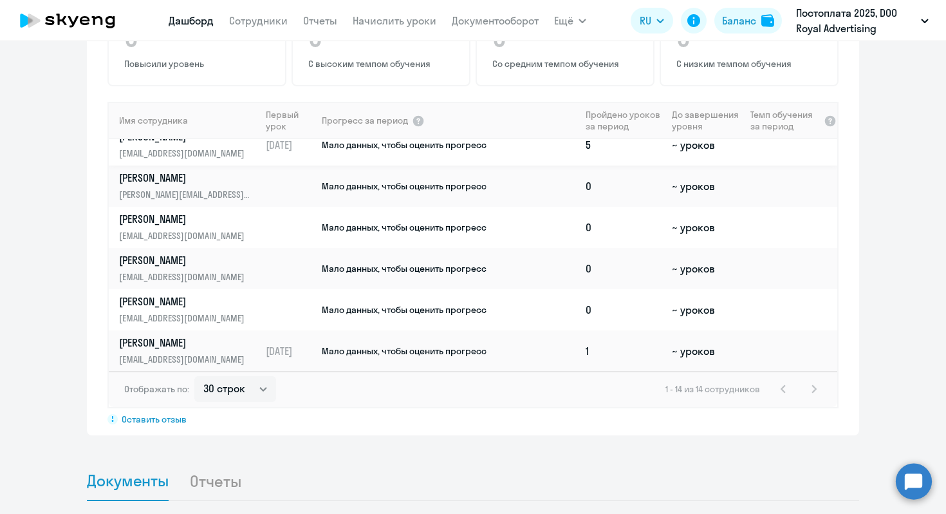
scroll to position [345, 0]
click at [261, 391] on select "30 строк 50 строк 100 строк" at bounding box center [235, 389] width 82 height 26
select select "50"
click at [194, 376] on select "30 строк 50 строк 100 строк" at bounding box center [235, 389] width 82 height 26
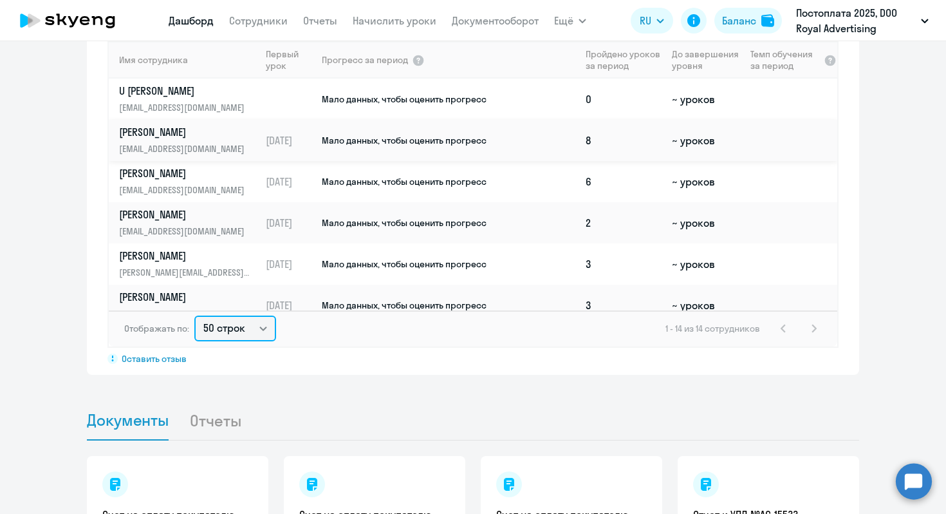
scroll to position [916, 0]
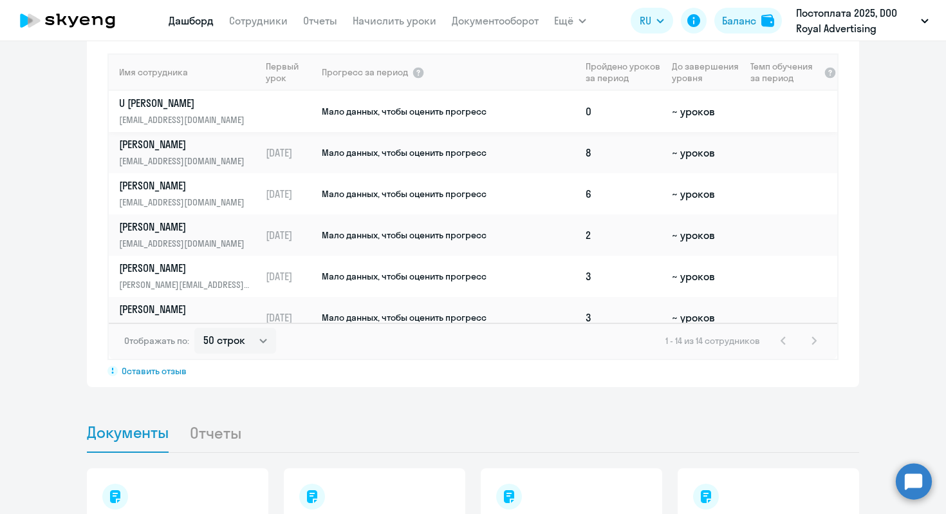
click at [189, 104] on p "U [PERSON_NAME]" at bounding box center [185, 103] width 133 height 14
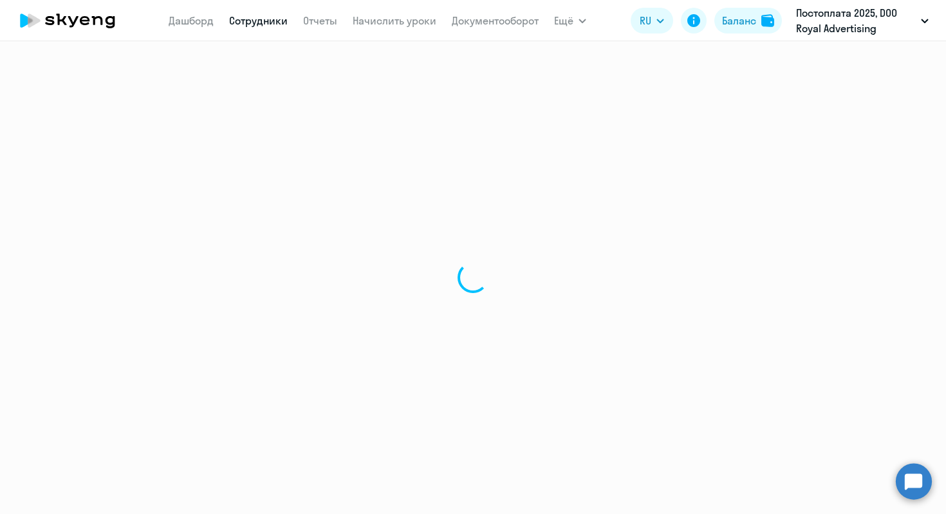
select select "english"
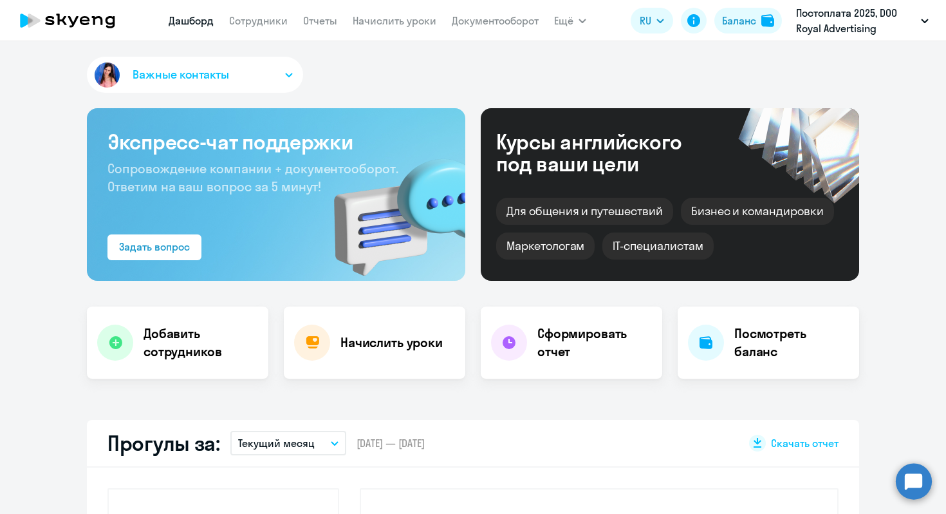
select select "30"
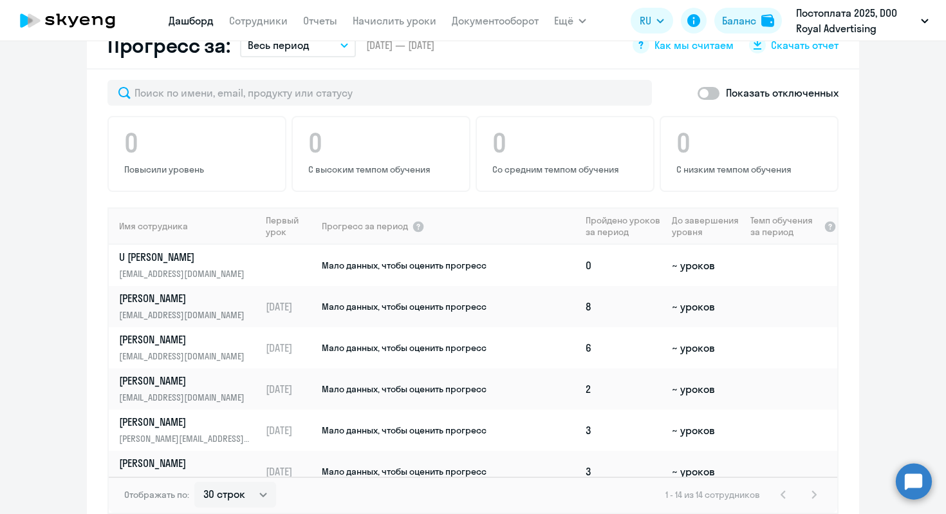
scroll to position [774, 0]
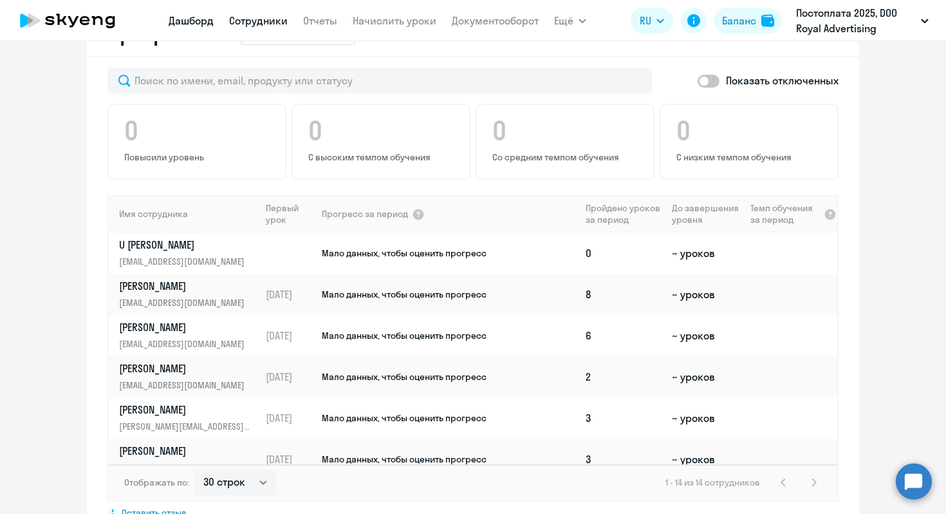
click at [247, 18] on link "Сотрудники" at bounding box center [258, 20] width 59 height 13
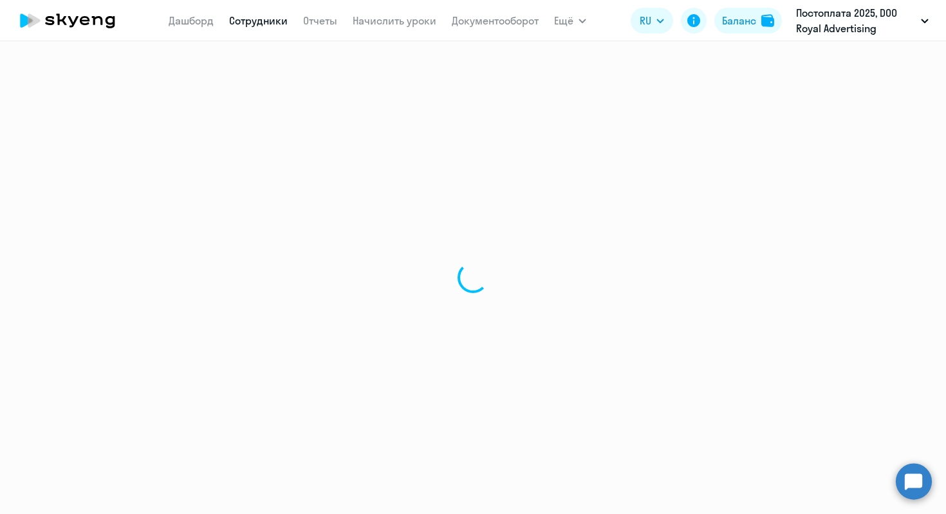
select select "30"
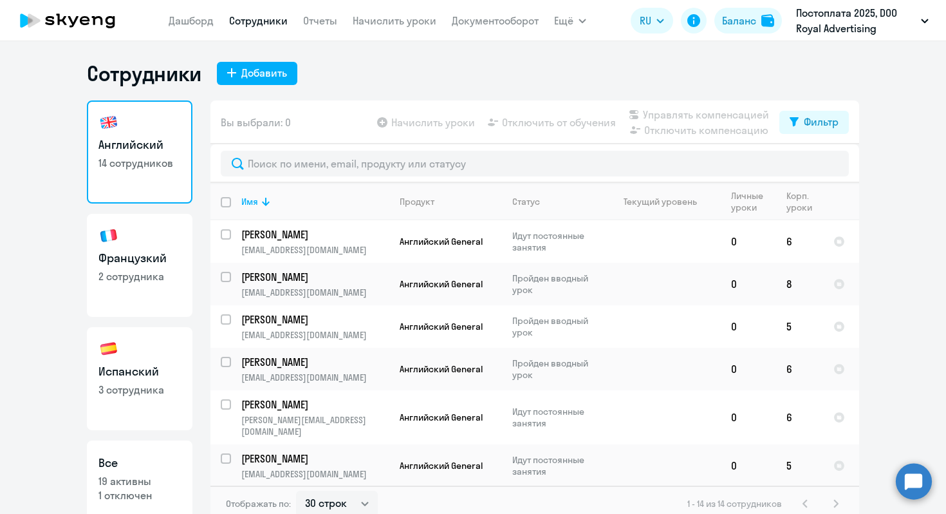
click at [133, 231] on link "Французкий 2 сотрудника" at bounding box center [140, 265] width 106 height 103
select select "30"
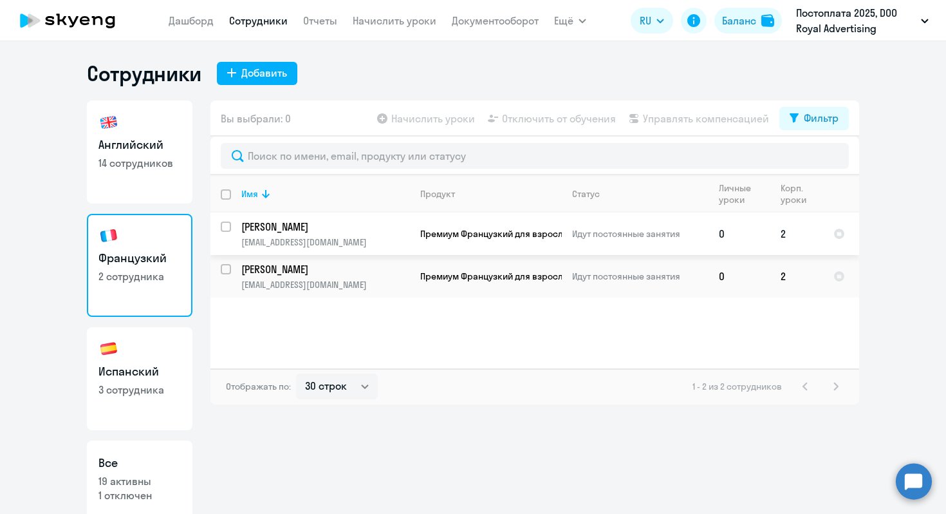
click at [229, 226] on input "select row 42681648" at bounding box center [234, 234] width 26 height 26
checkbox input "true"
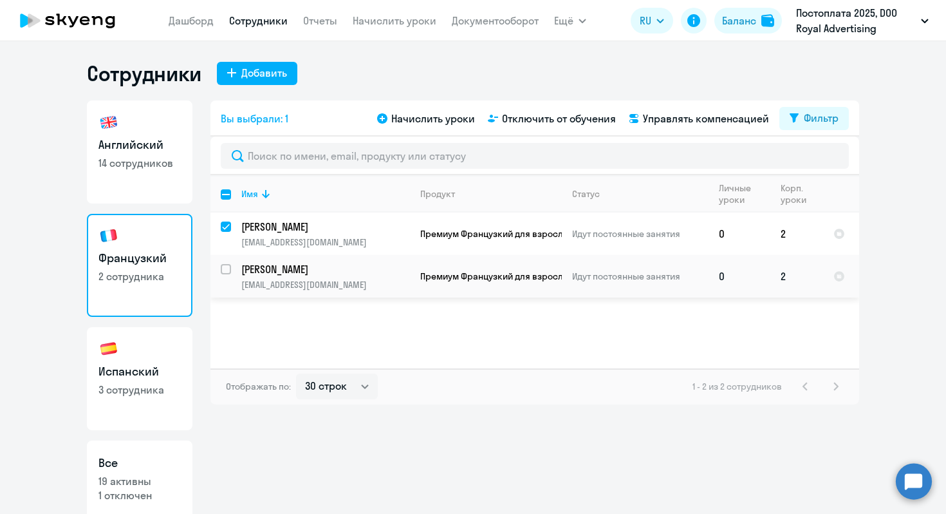
click at [227, 264] on input "select row 37270727" at bounding box center [234, 277] width 26 height 26
checkbox input "true"
click at [153, 344] on link "Испанский 3 сотрудника" at bounding box center [140, 378] width 106 height 103
select select "30"
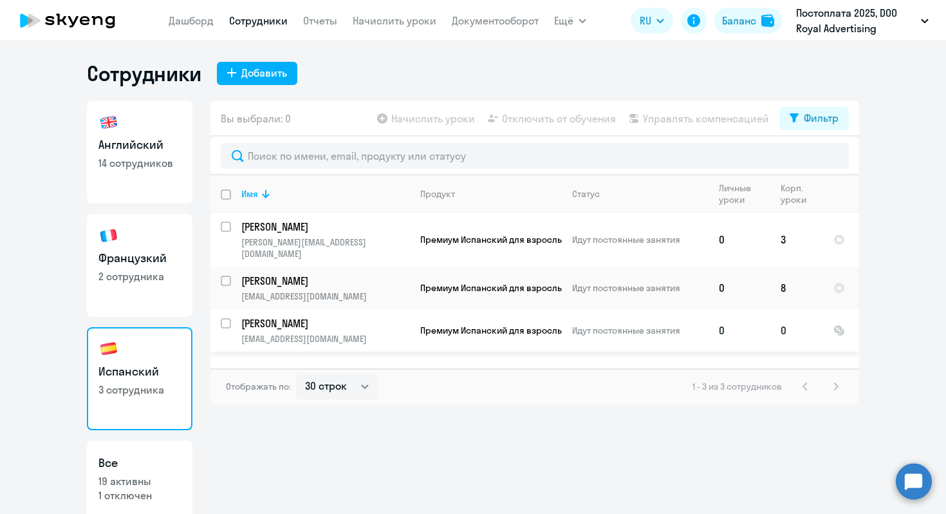
click at [224, 318] on input "select row 43025682" at bounding box center [234, 331] width 26 height 26
checkbox input "true"
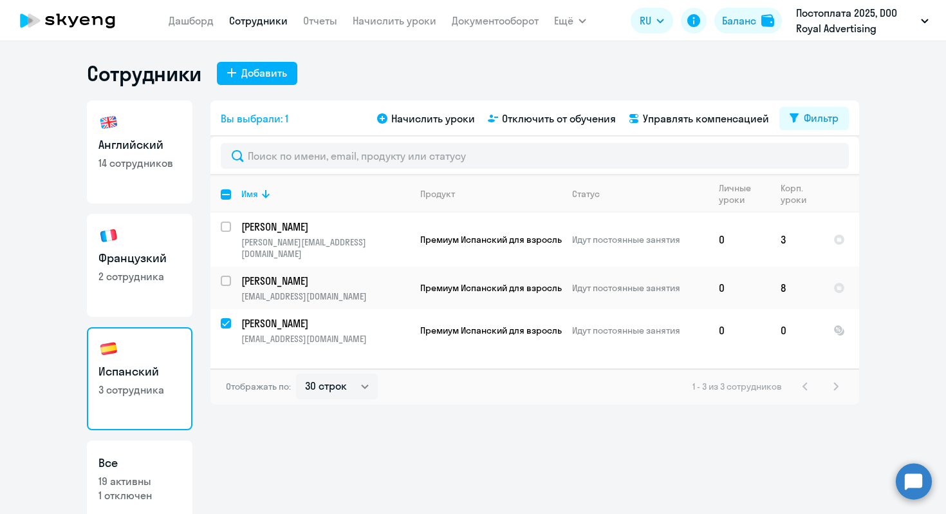
click at [158, 180] on link "Английский 14 сотрудников" at bounding box center [140, 151] width 106 height 103
select select "30"
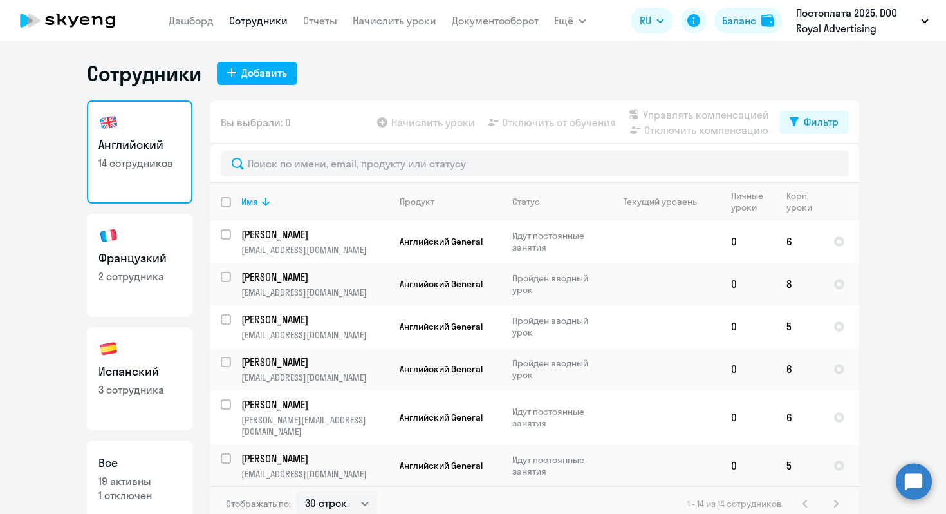
click at [153, 254] on h3 "Французкий" at bounding box center [139, 258] width 82 height 17
select select "30"
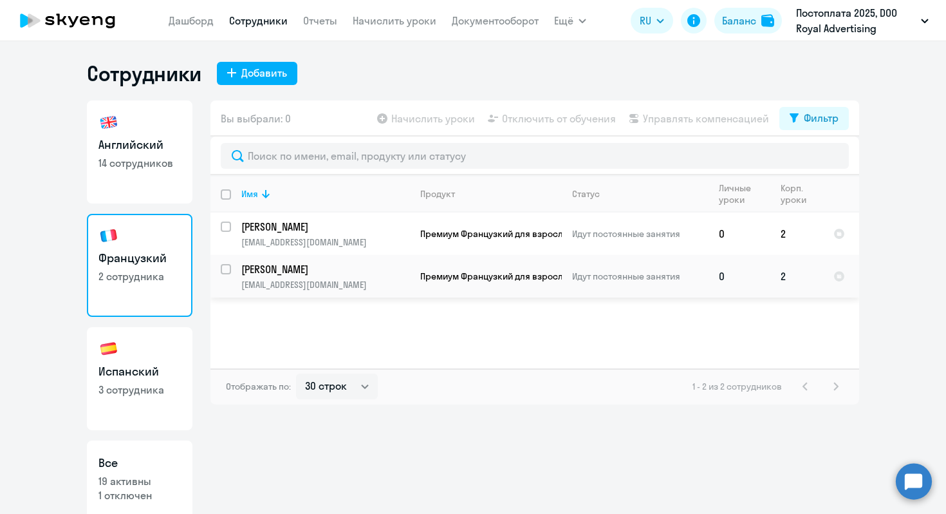
click at [221, 270] on input "select row 37270727" at bounding box center [234, 277] width 26 height 26
checkbox input "true"
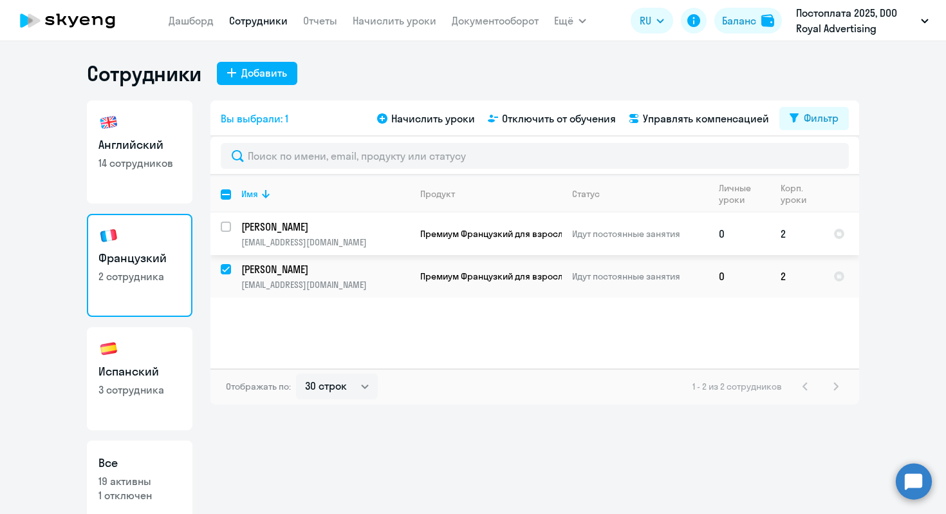
click at [223, 218] on div at bounding box center [226, 226] width 31 height 31
checkbox input "true"
click at [401, 119] on span "Начислить уроки" at bounding box center [433, 118] width 84 height 15
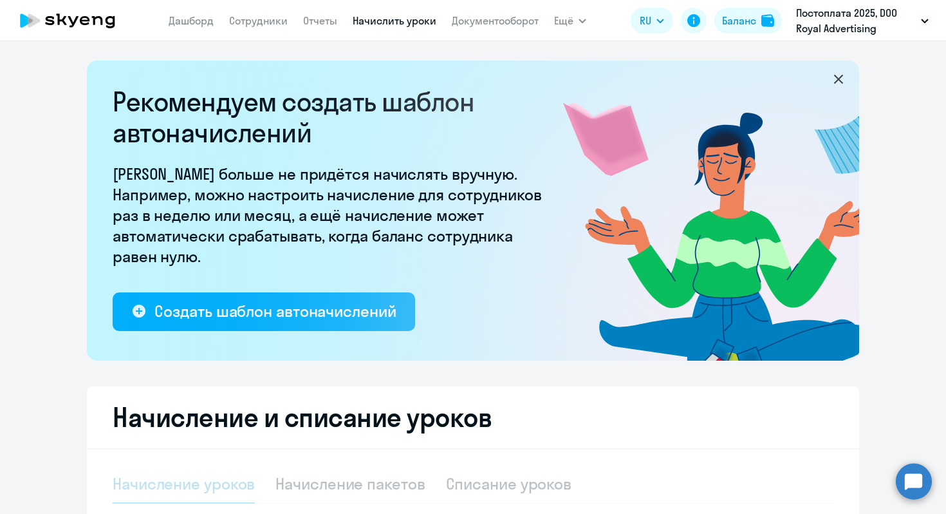
select select "10"
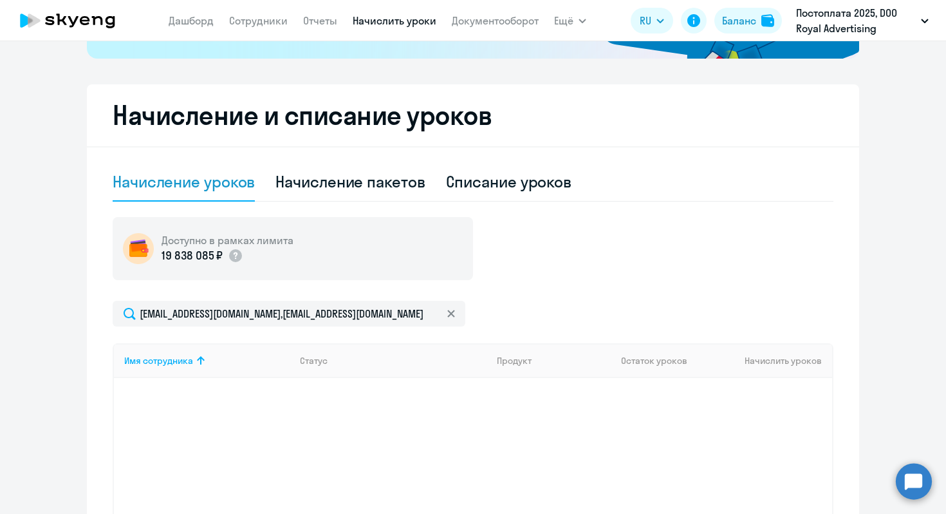
scroll to position [346, 0]
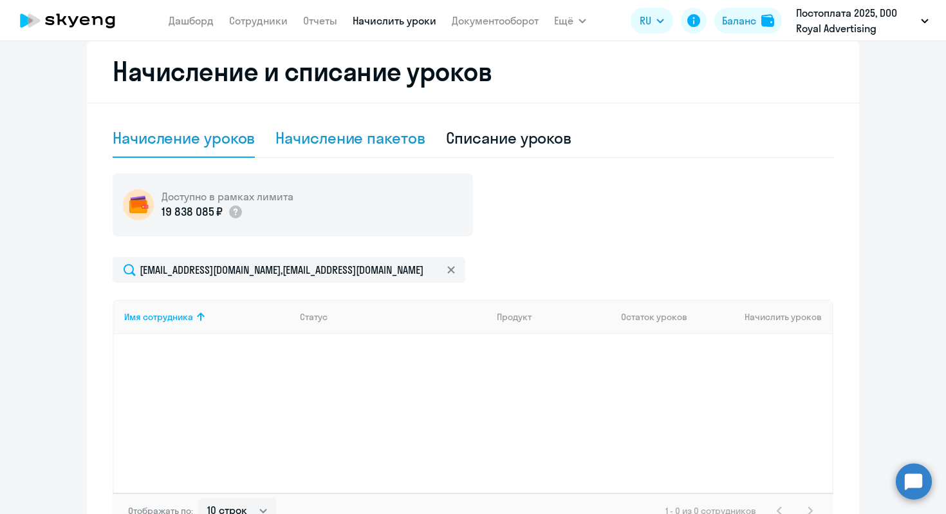
click at [364, 128] on div "Начисление пакетов" at bounding box center [349, 137] width 149 height 21
select select "10"
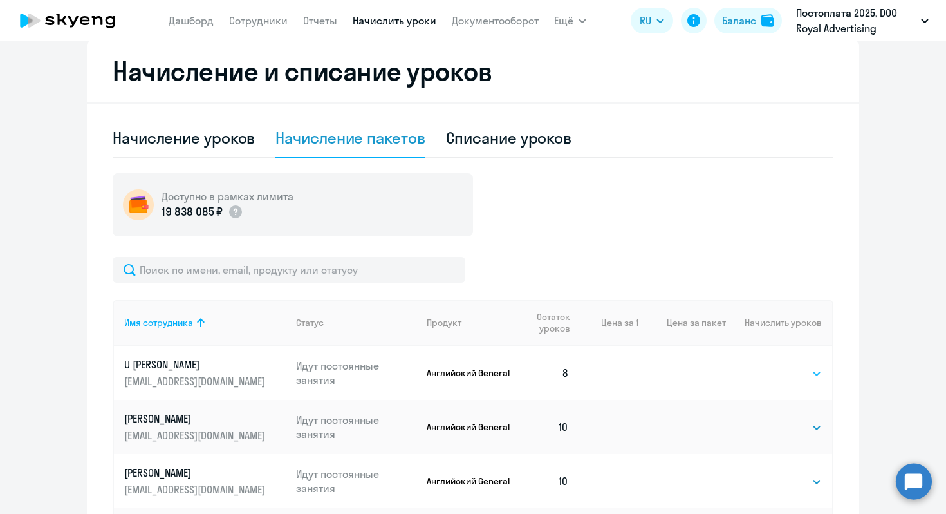
click at [791, 370] on select "Выбрать 4 8 16 32 64 96 128" at bounding box center [795, 373] width 53 height 15
click at [769, 366] on select "Выбрать 4 8 16 32 64 96 128" at bounding box center [795, 373] width 53 height 15
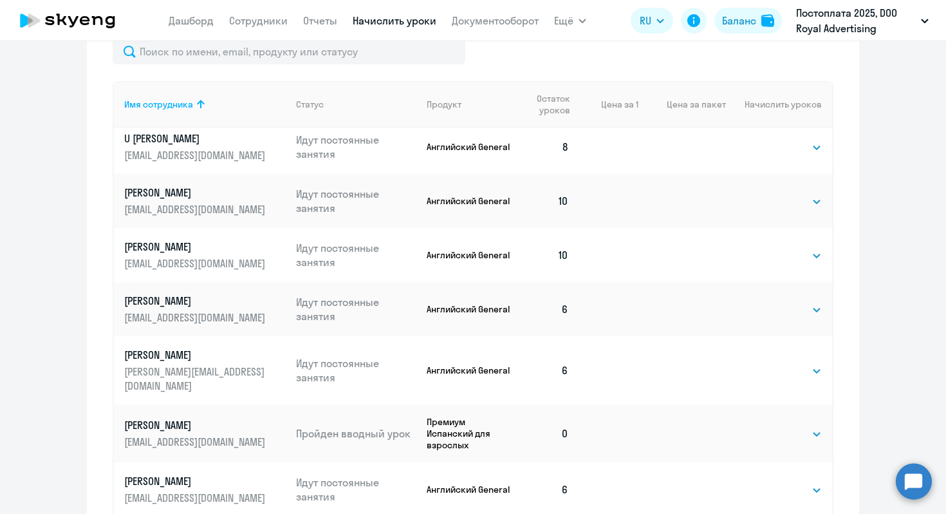
scroll to position [799, 0]
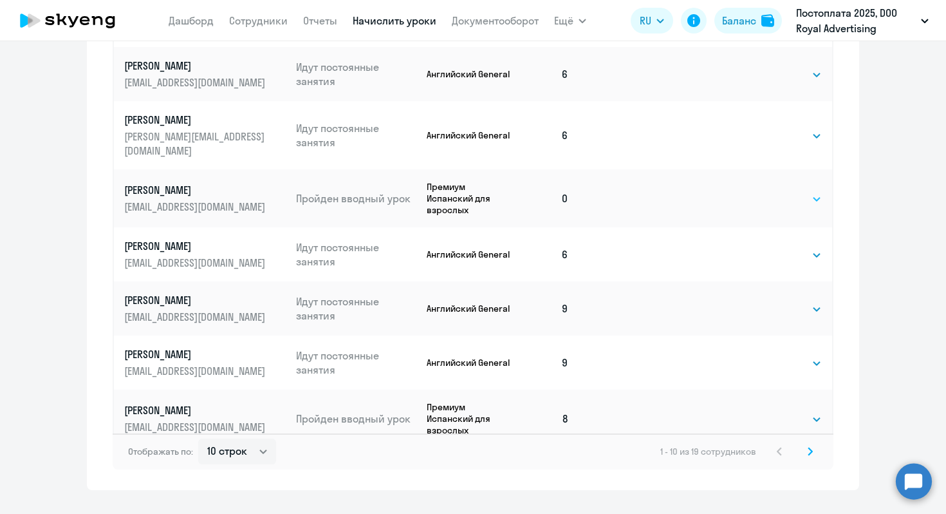
click at [774, 191] on select "Выбрать 4 8 16 32 64 96 128" at bounding box center [795, 198] width 53 height 15
select select "8"
click at [769, 191] on select "Выбрать 4 8 16 32 64 96 128" at bounding box center [795, 198] width 53 height 15
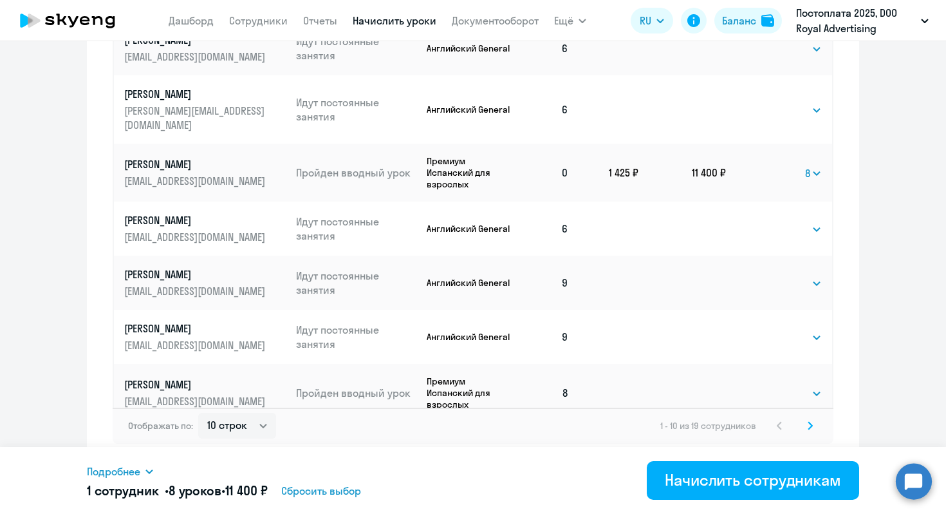
scroll to position [826, 0]
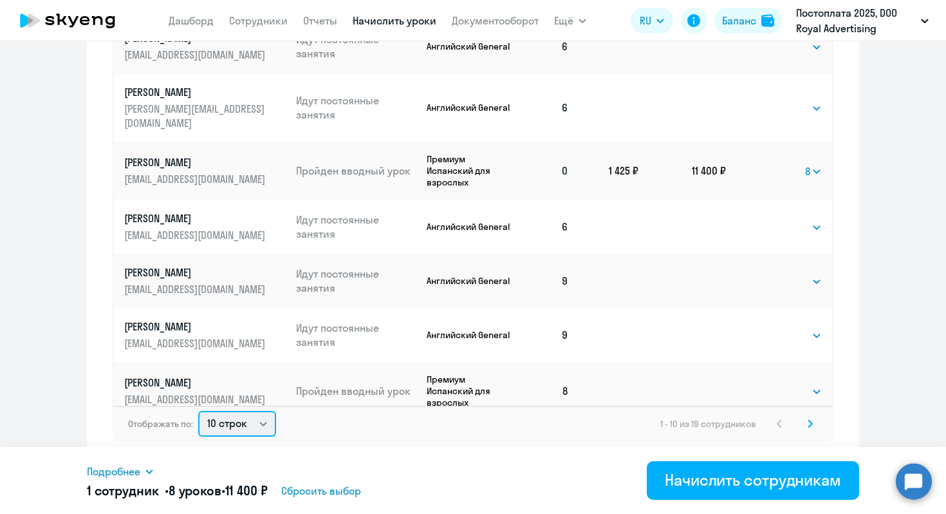
click at [242, 429] on select "10 строк 30 строк 50 строк" at bounding box center [237, 424] width 78 height 26
select select "30"
click at [198, 411] on select "10 строк 30 строк 50 строк" at bounding box center [237, 424] width 78 height 26
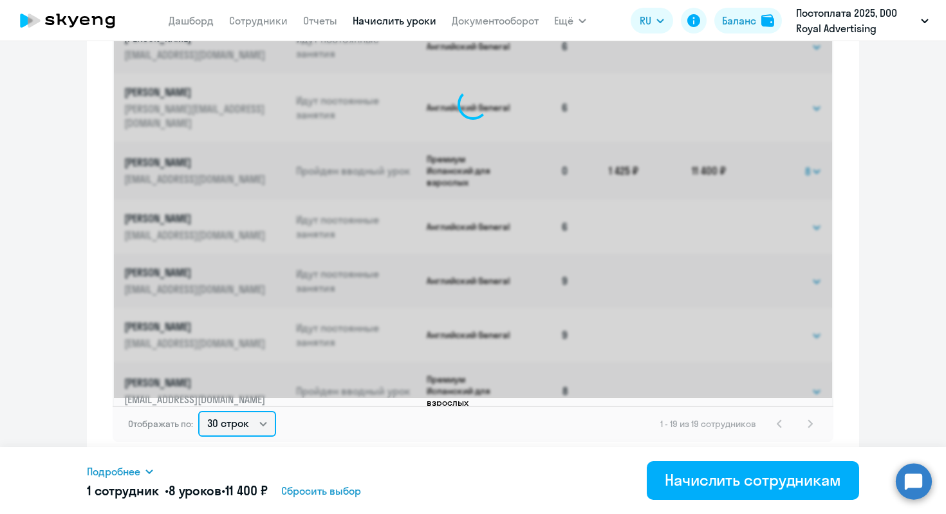
scroll to position [0, 0]
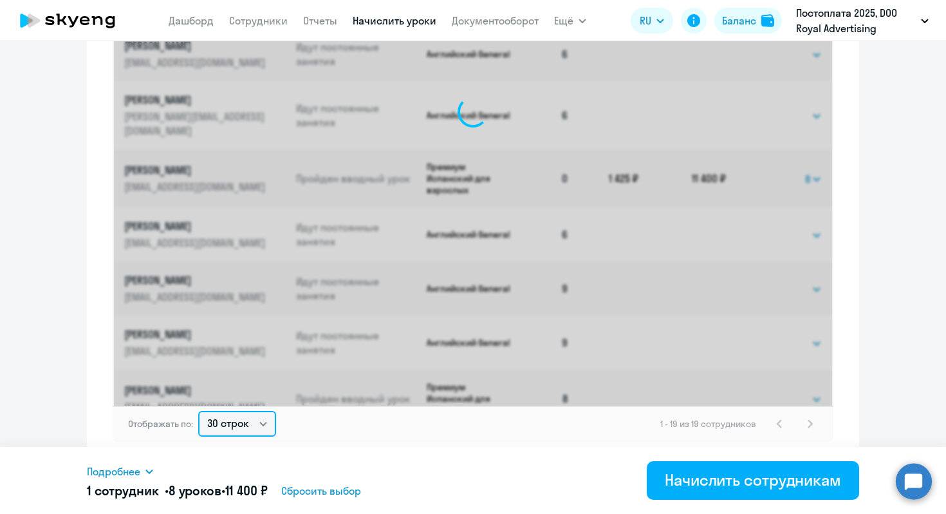
select select "8"
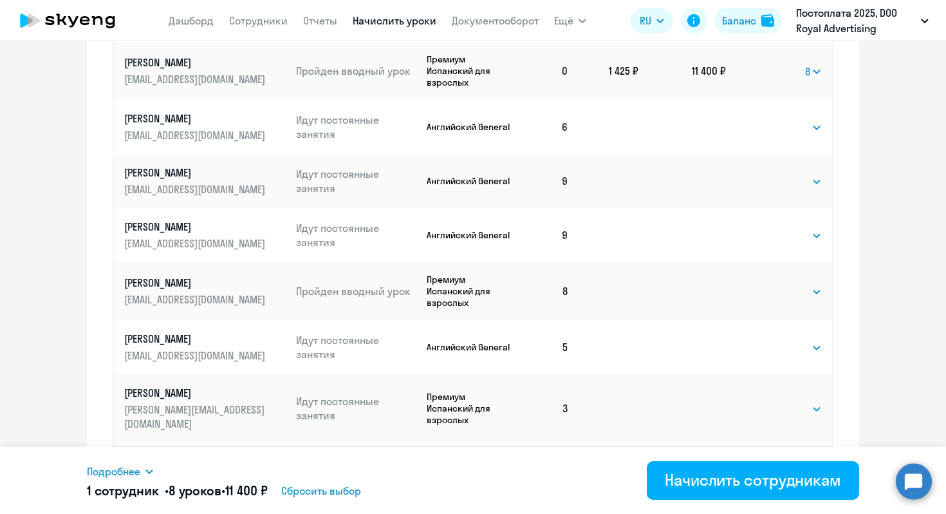
scroll to position [158, 0]
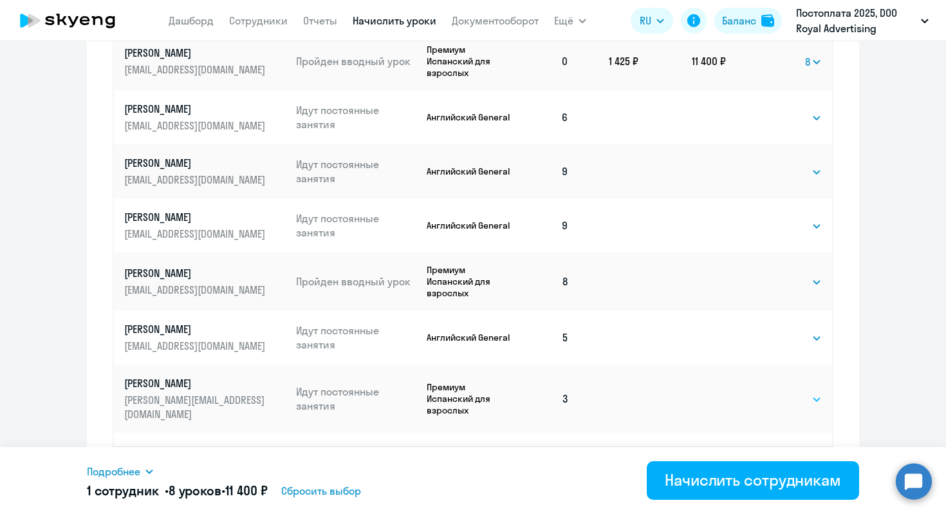
click at [769, 391] on select "Выбрать 4 8 16 32 64 96 128" at bounding box center [795, 398] width 53 height 15
select select "8"
click at [769, 391] on select "Выбрать 4 8 16 32 64 96 128" at bounding box center [795, 398] width 53 height 15
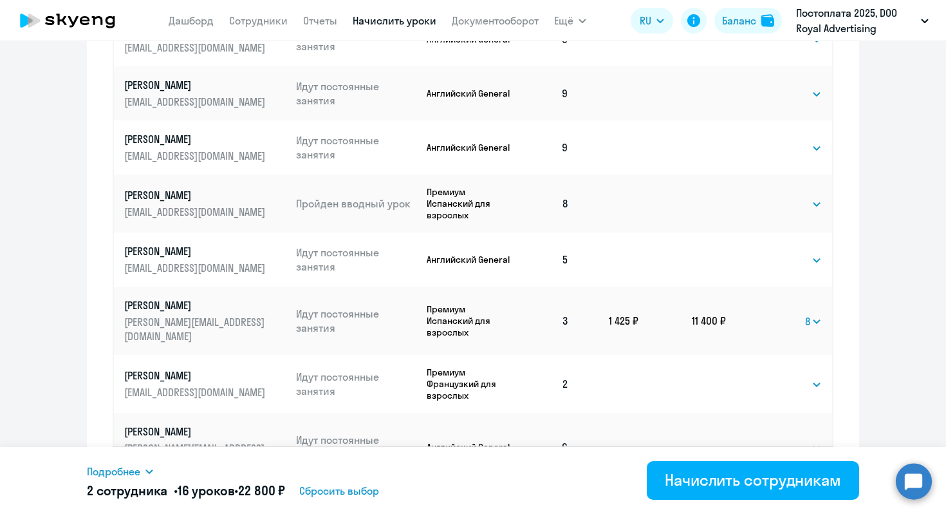
scroll to position [236, 0]
click at [778, 376] on select "Выбрать 4 8 16 32 64 96 128" at bounding box center [795, 383] width 53 height 15
select select "8"
click at [769, 376] on select "Выбрать 4 8 16 32 64 96 128" at bounding box center [795, 383] width 53 height 15
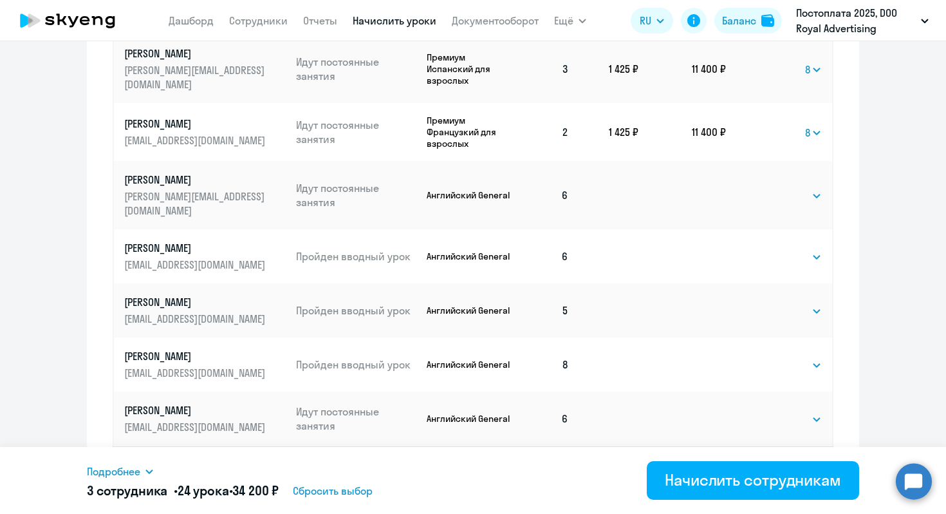
scroll to position [506, 0]
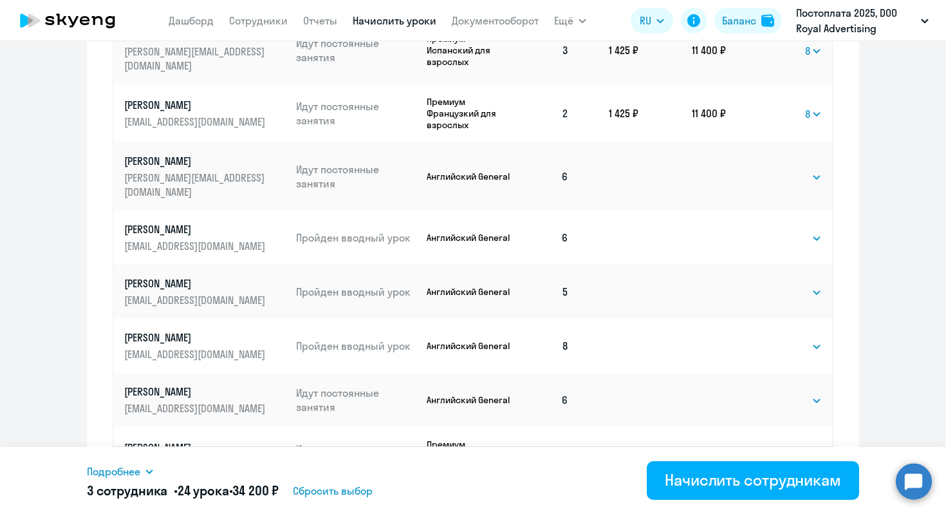
click at [783, 449] on select "Выбрать 4 8 16 32 64 96 128" at bounding box center [795, 456] width 53 height 15
select select "8"
click at [769, 449] on select "Выбрать 4 8 16 32 64 96 128" at bounding box center [795, 456] width 53 height 15
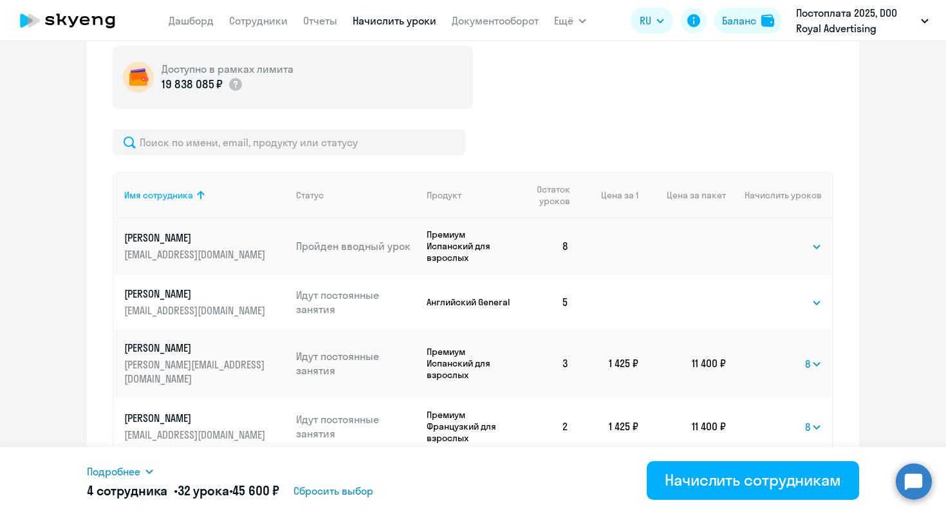
scroll to position [209, 0]
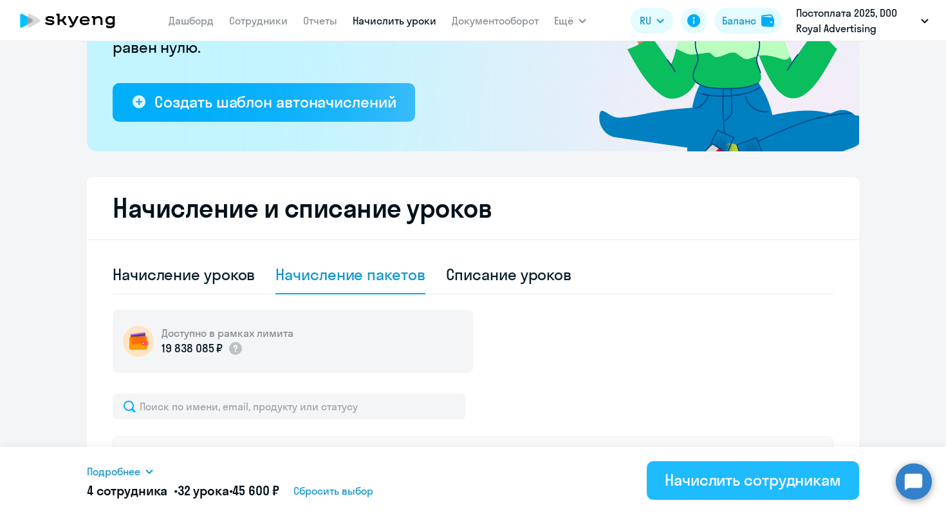
click at [717, 485] on div "Начислить сотрудникам" at bounding box center [753, 479] width 176 height 21
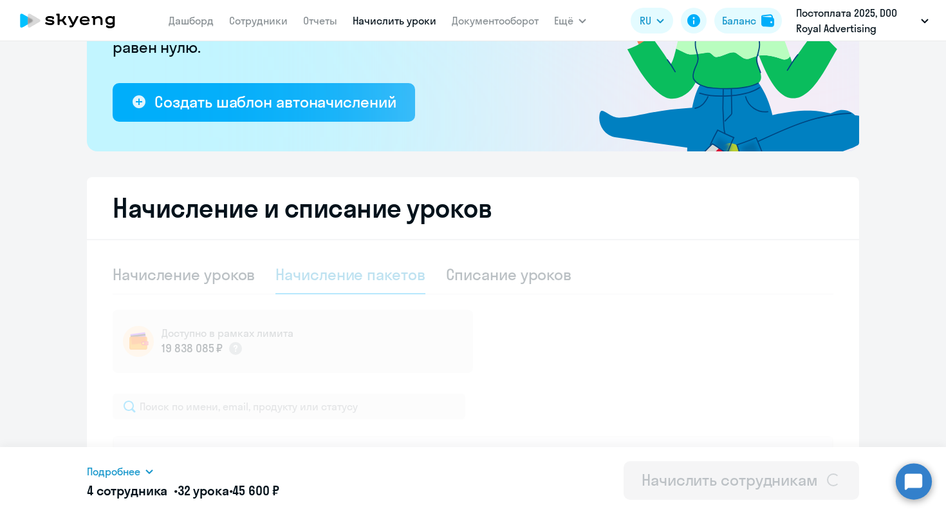
select select
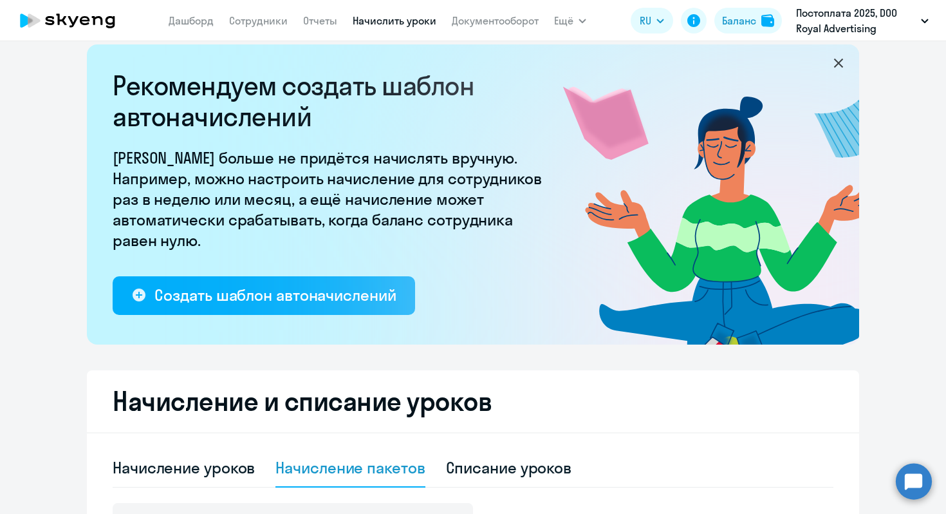
scroll to position [0, 0]
